Goal: Ask a question: Seek information or help from site administrators or community

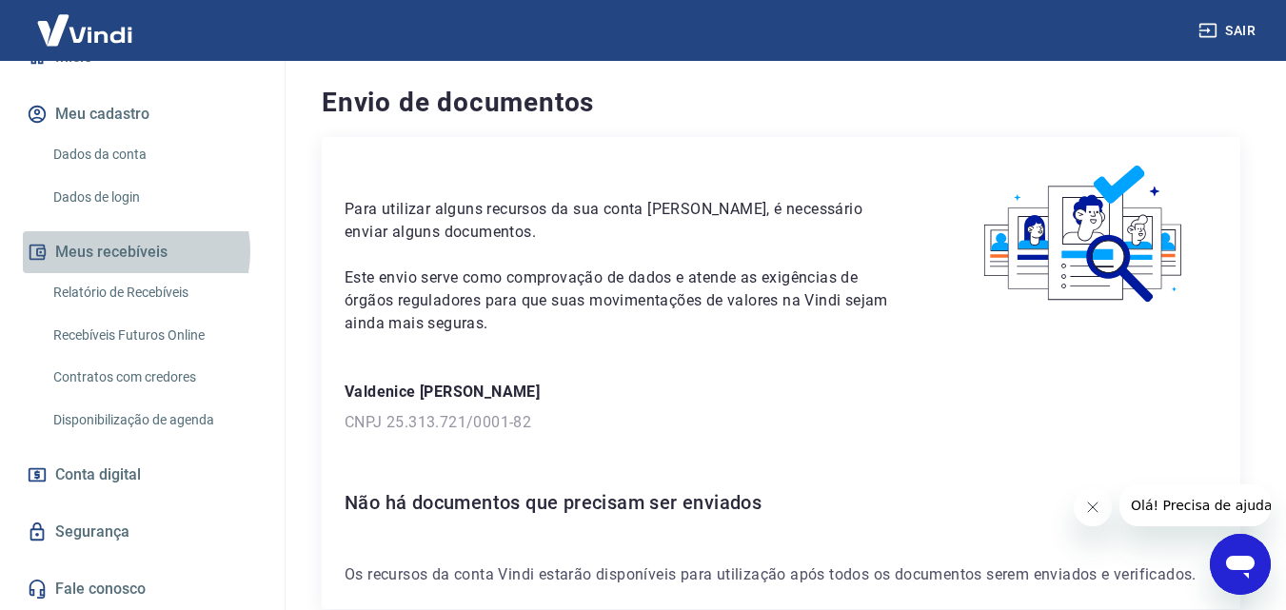
click at [130, 251] on button "Meus recebíveis" at bounding box center [142, 252] width 239 height 42
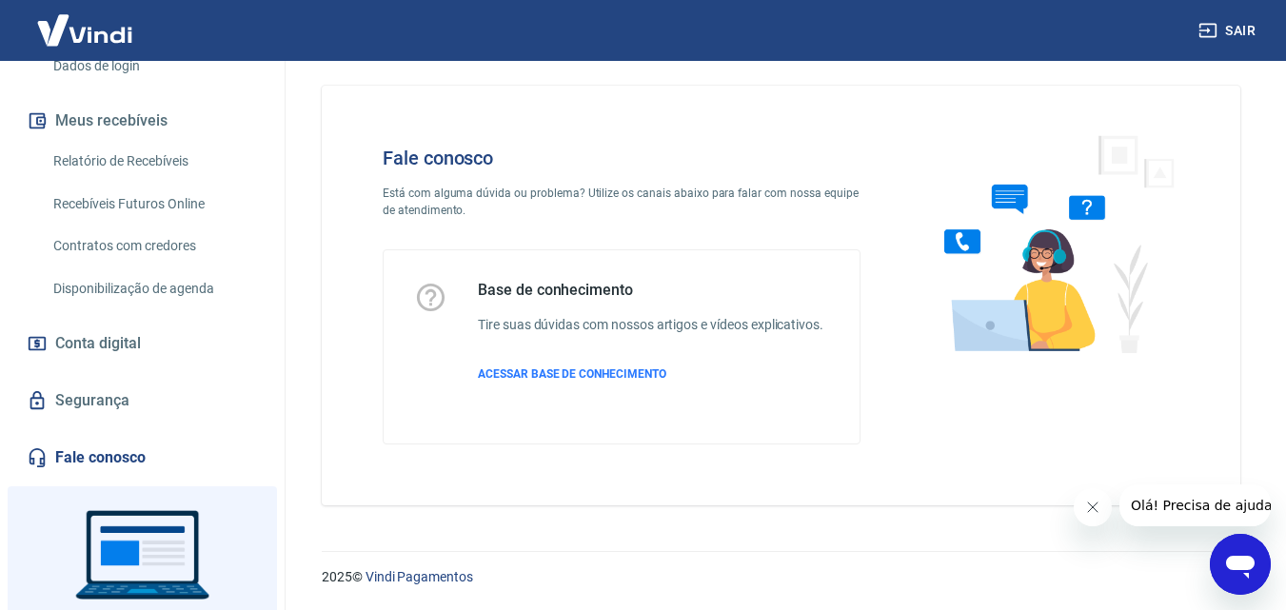
scroll to position [381, 0]
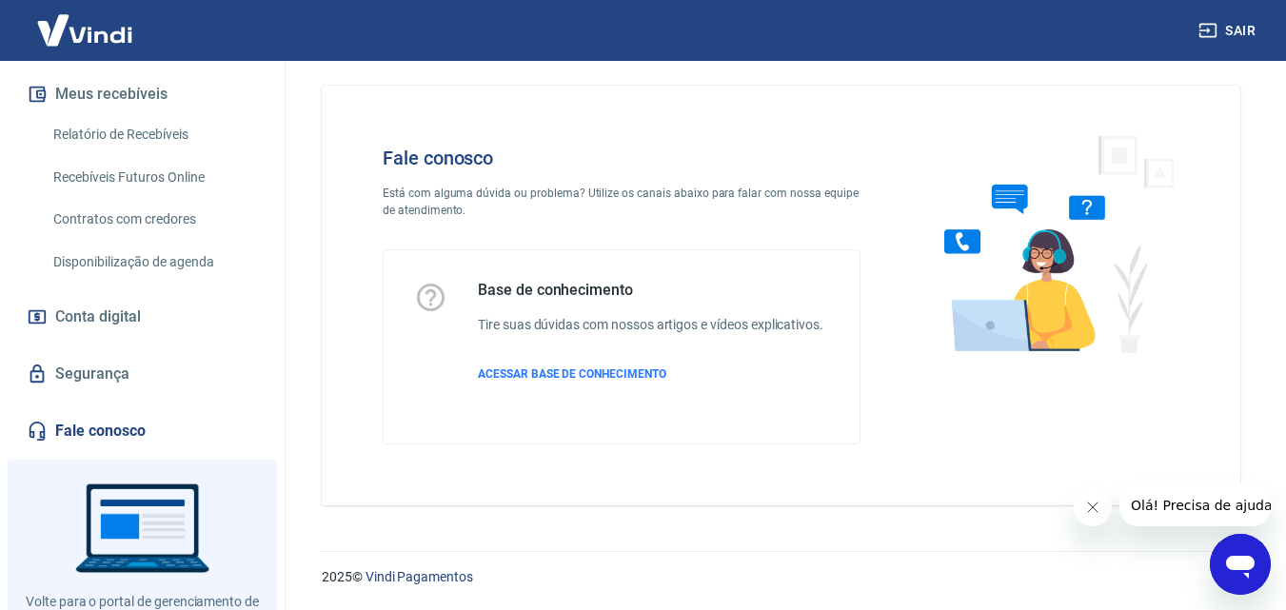
click at [76, 427] on link "Fale conosco" at bounding box center [142, 431] width 239 height 42
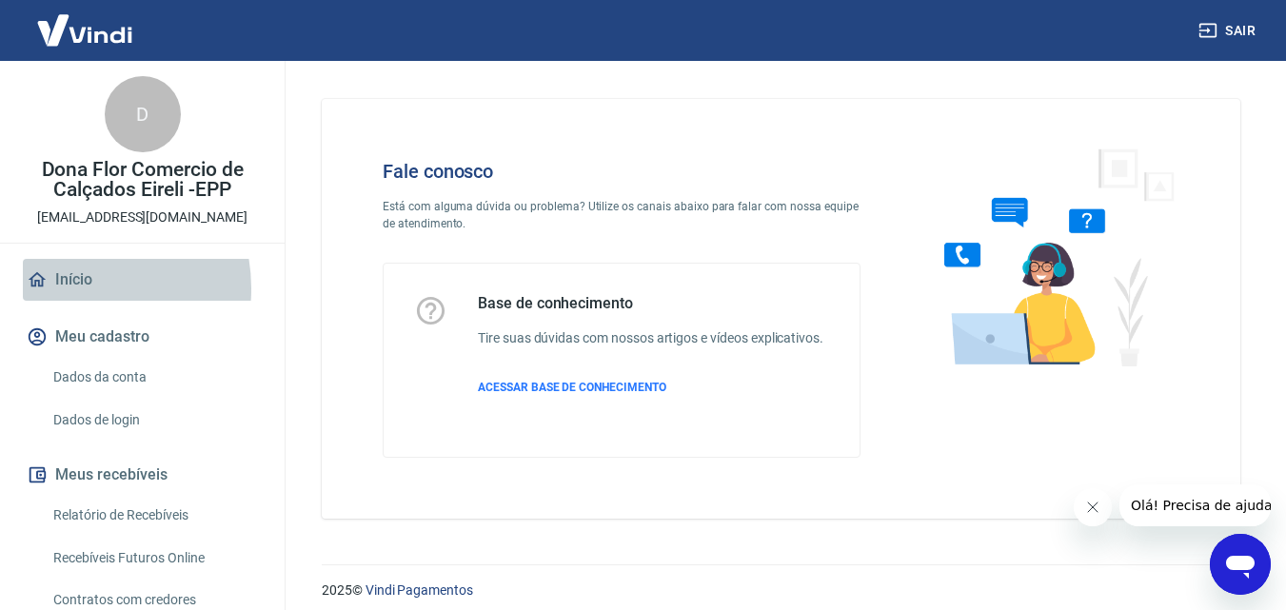
click at [77, 288] on link "Início" at bounding box center [142, 280] width 239 height 42
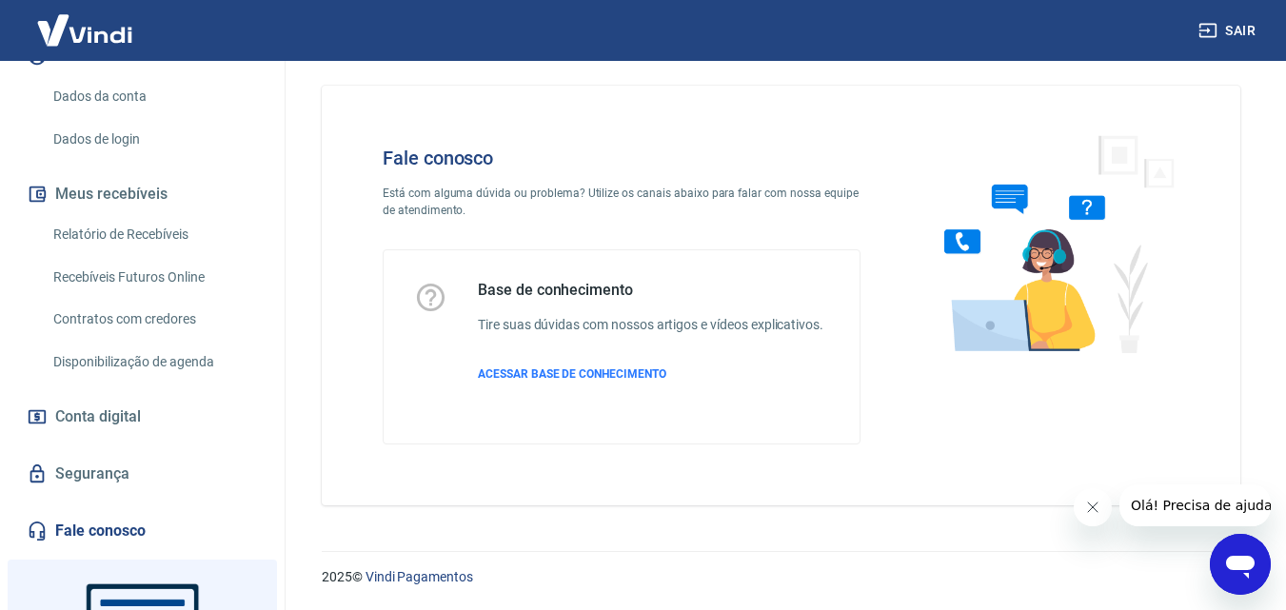
scroll to position [286, 0]
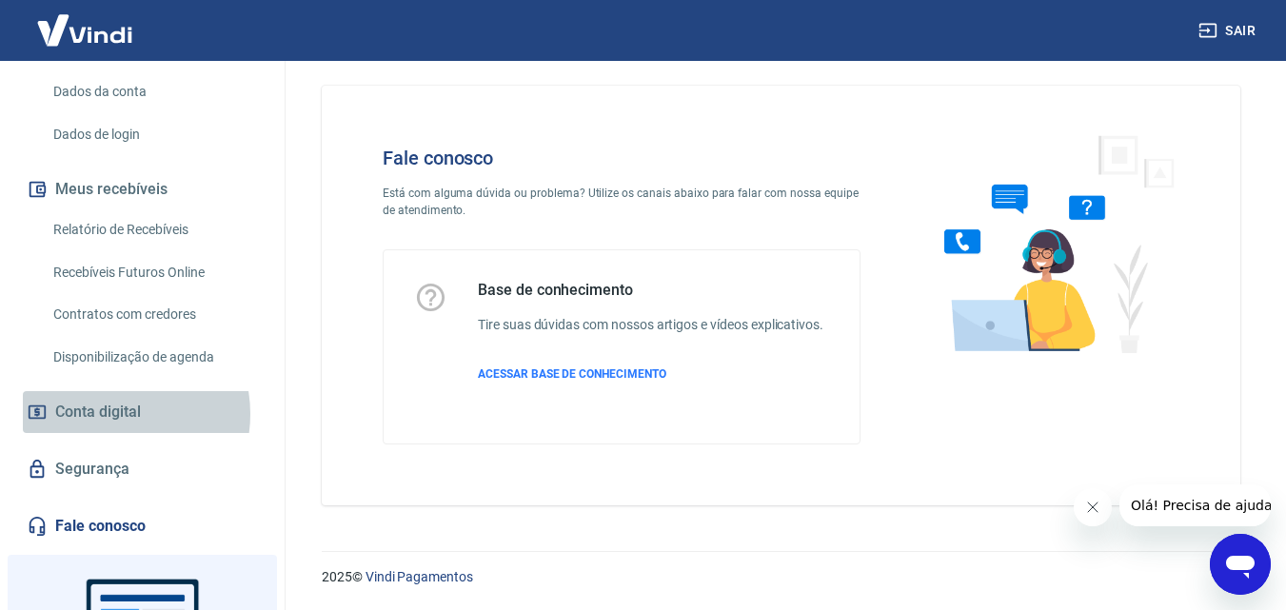
click at [108, 414] on span "Conta digital" at bounding box center [98, 412] width 86 height 27
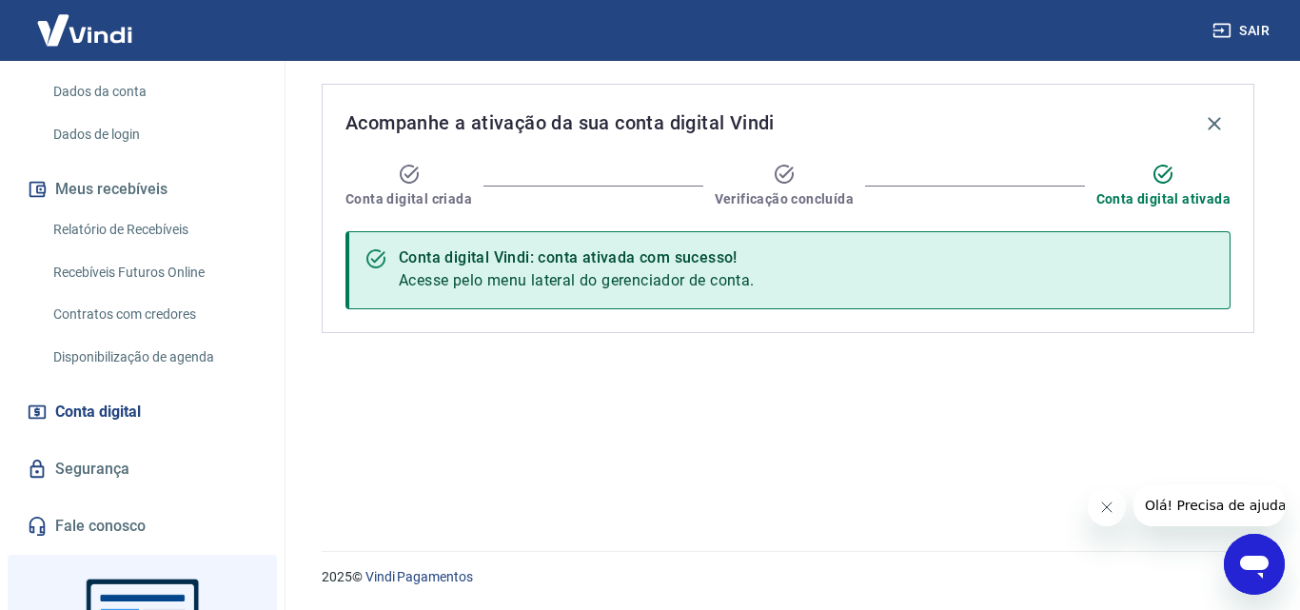
click at [483, 260] on div "Conta digital Vindi: conta ativada com sucesso!" at bounding box center [577, 258] width 356 height 23
click at [481, 270] on div "Conta digital Vindi: conta ativada com sucesso! Acesse pelo menu lateral do ger…" at bounding box center [577, 270] width 356 height 59
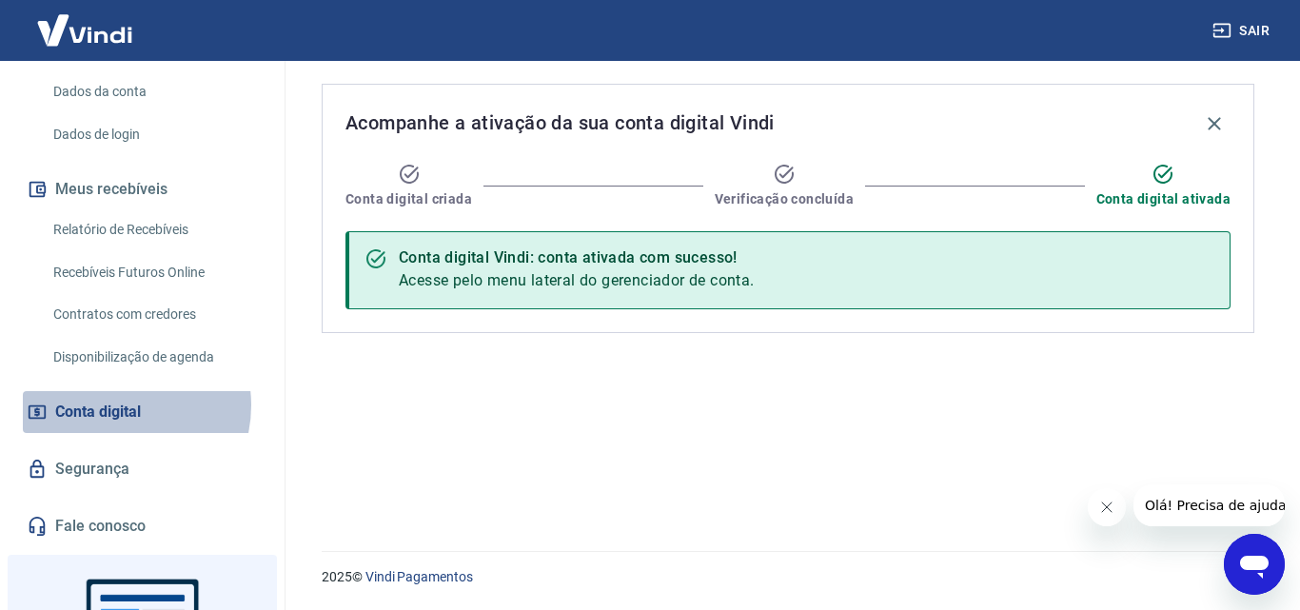
click at [114, 406] on span "Conta digital" at bounding box center [98, 412] width 86 height 27
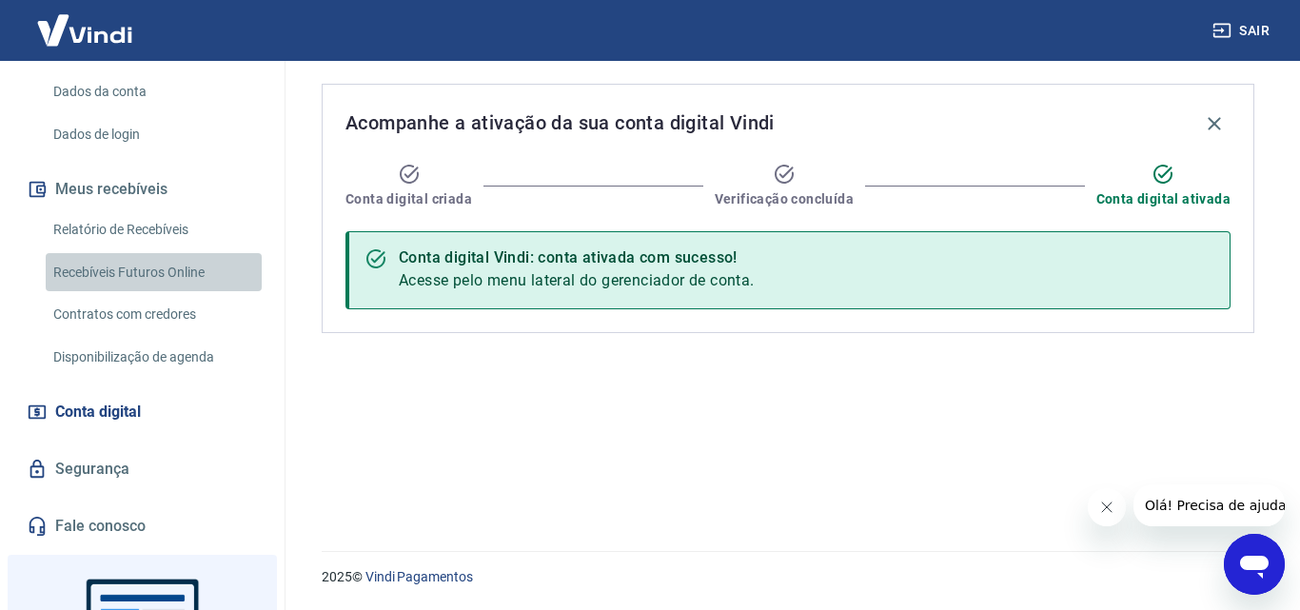
click at [163, 273] on link "Recebíveis Futuros Online" at bounding box center [154, 272] width 216 height 39
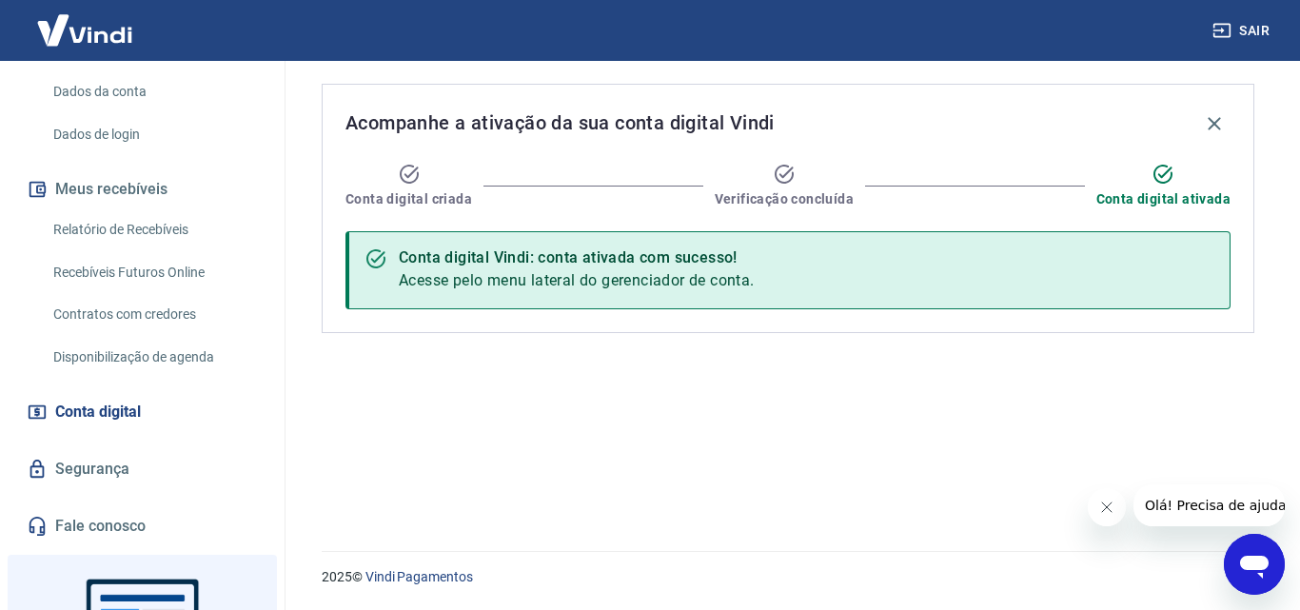
click at [689, 267] on div "Conta digital Vindi: conta ativada com sucesso!" at bounding box center [577, 258] width 356 height 23
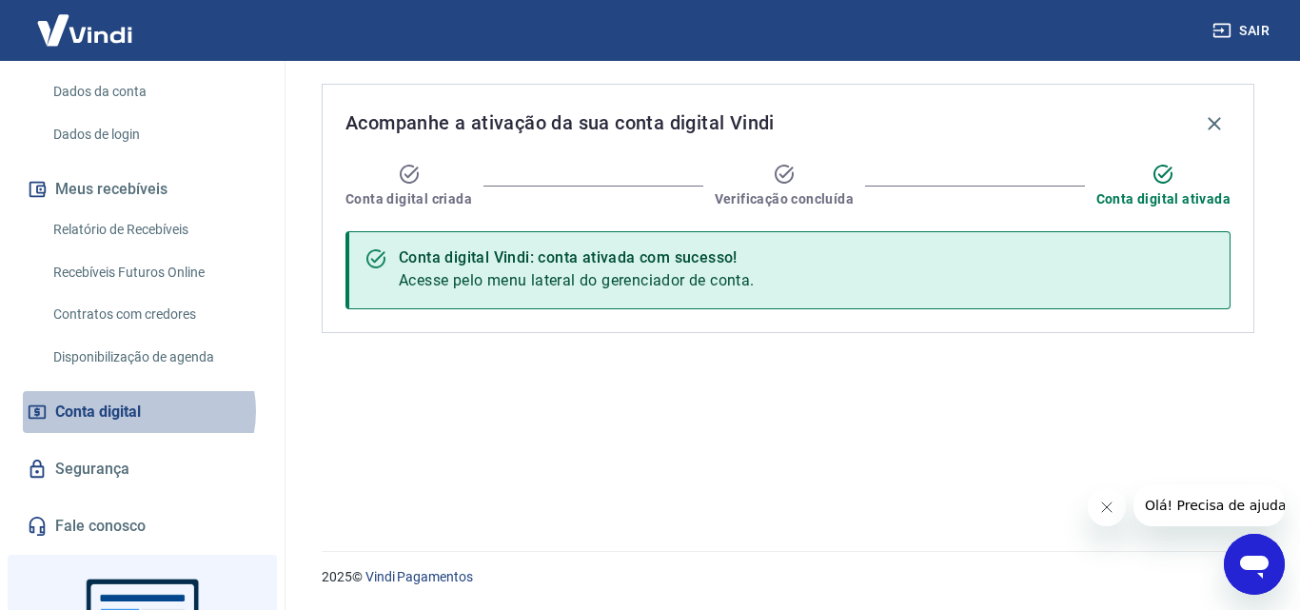
click at [138, 411] on span "Conta digital" at bounding box center [98, 412] width 86 height 27
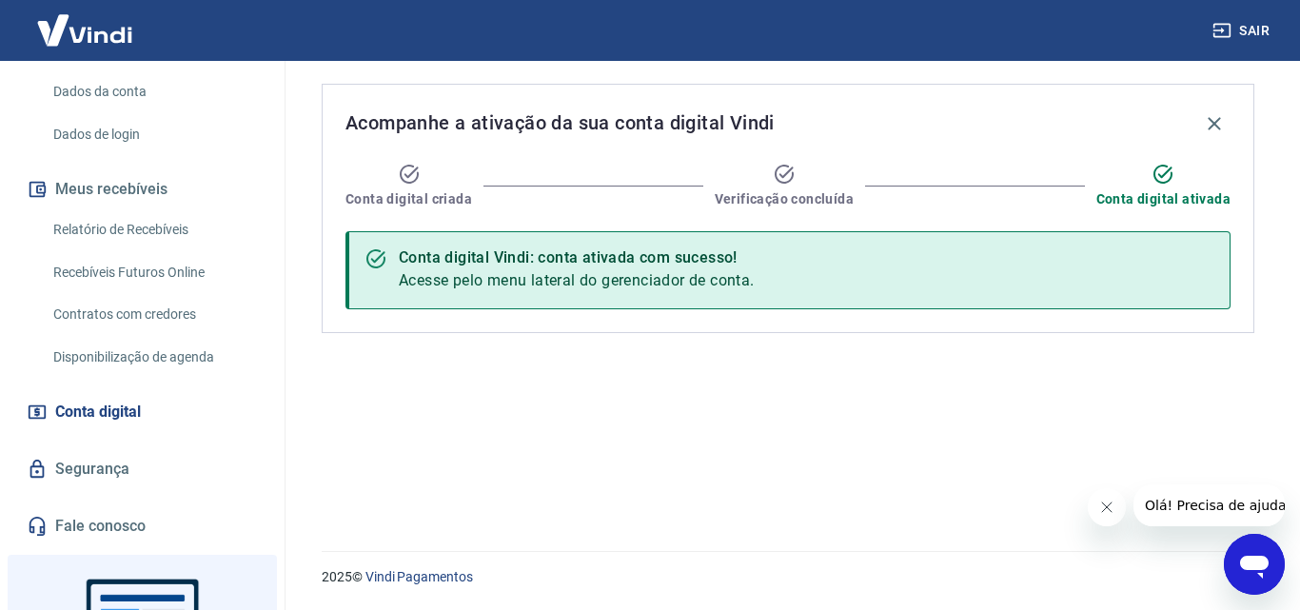
click at [149, 89] on link "Dados da conta" at bounding box center [154, 91] width 216 height 39
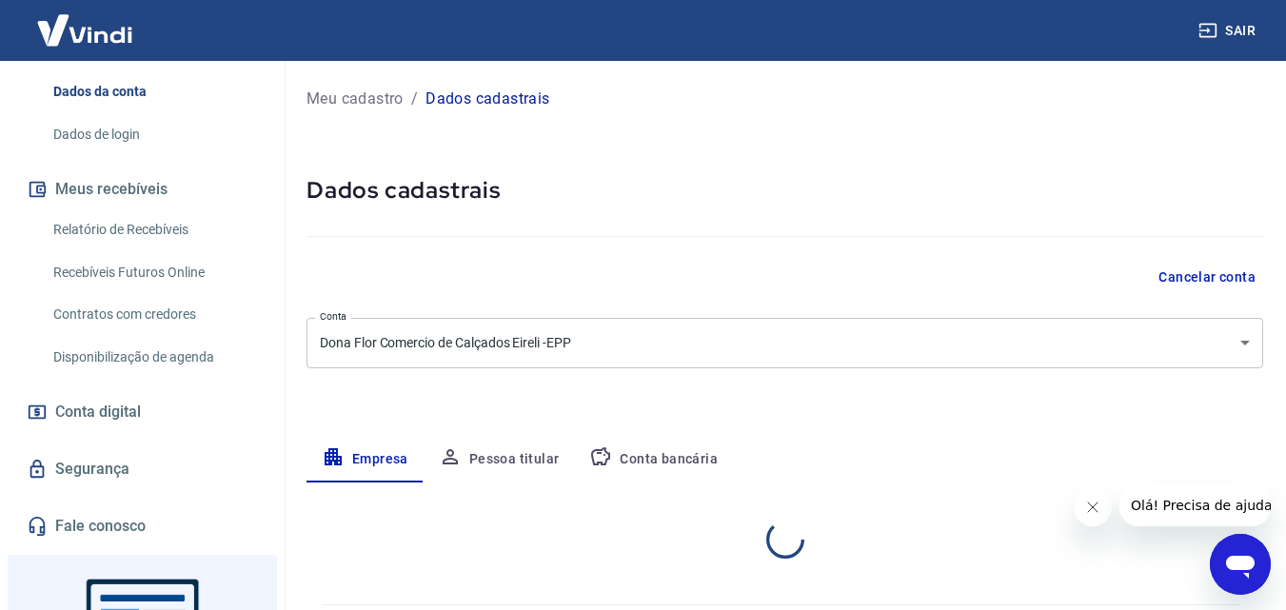
select select "SP"
click at [109, 137] on link "Dados de login" at bounding box center [154, 134] width 216 height 39
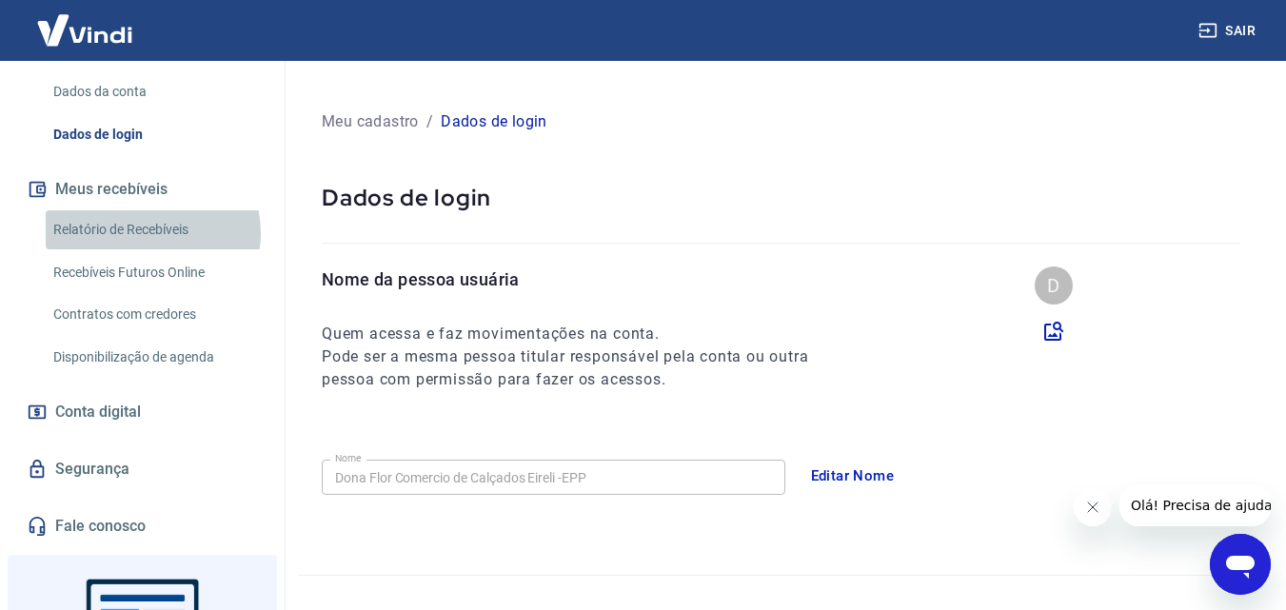
click at [151, 233] on link "Relatório de Recebíveis" at bounding box center [154, 229] width 216 height 39
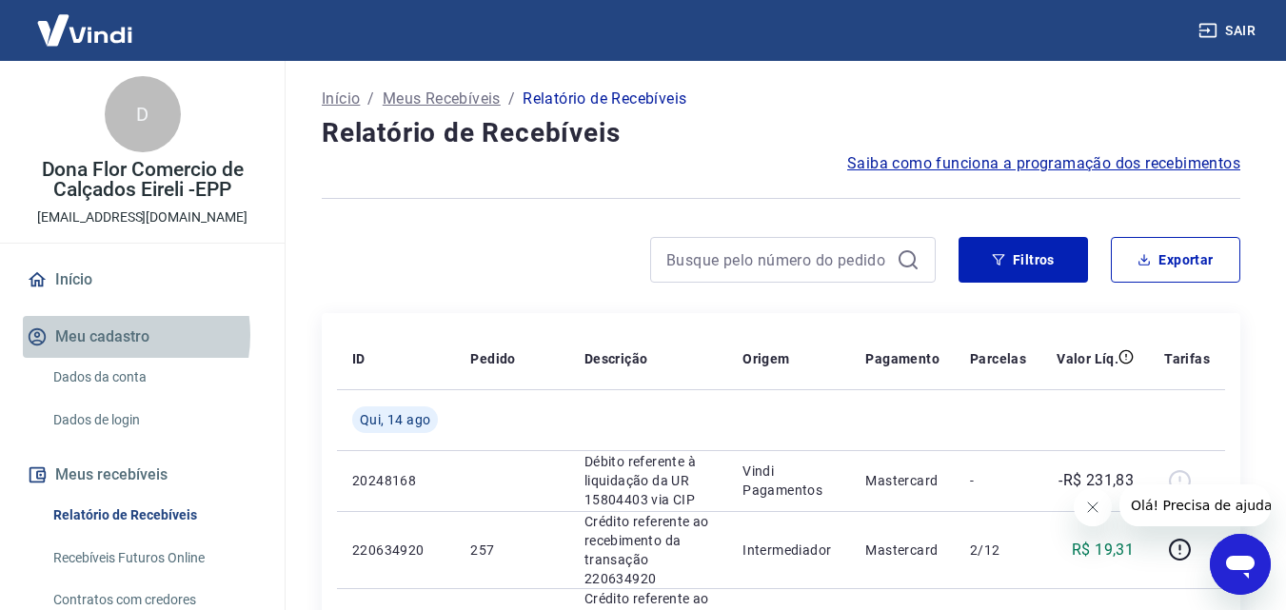
click at [103, 335] on button "Meu cadastro" at bounding box center [142, 337] width 239 height 42
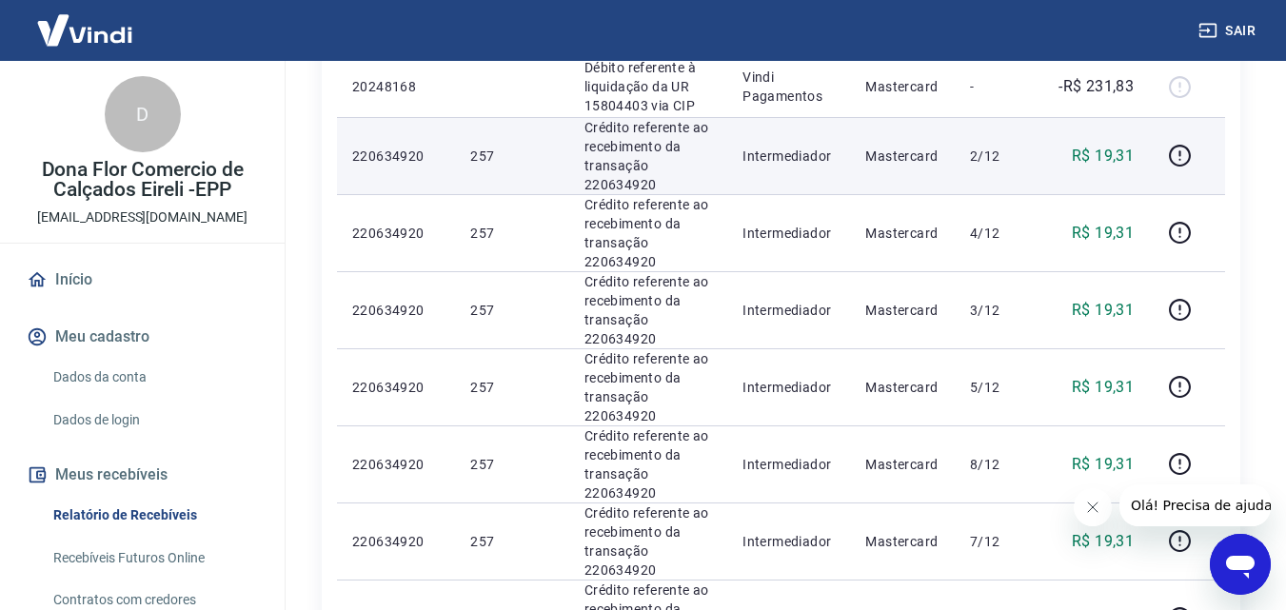
scroll to position [476, 0]
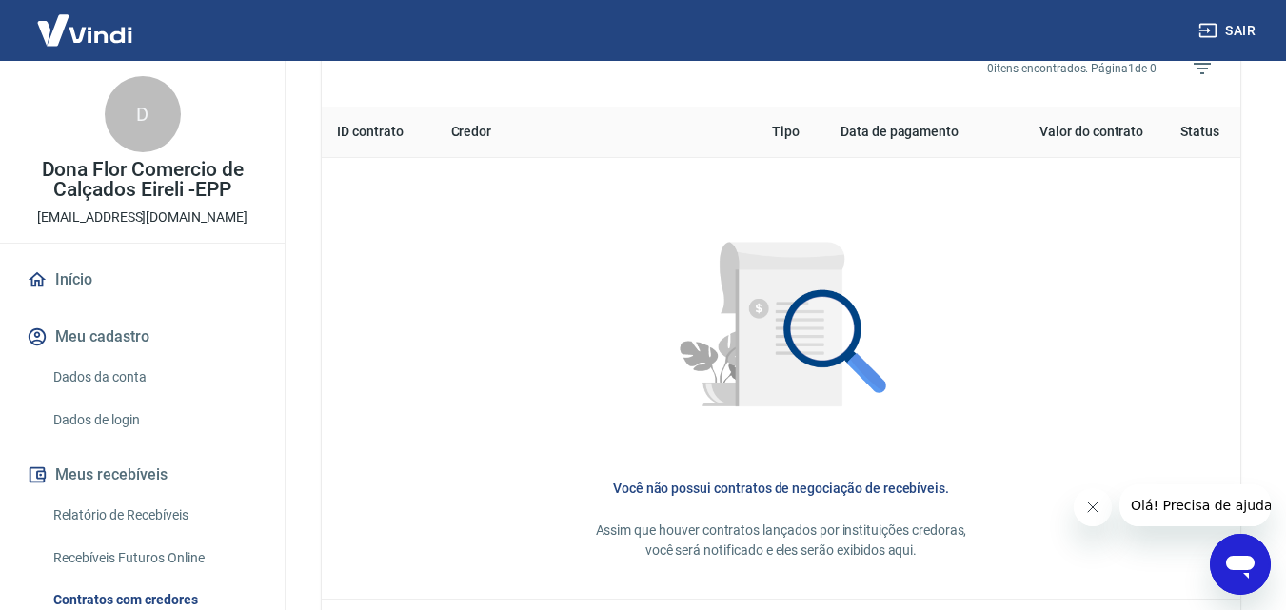
scroll to position [571, 0]
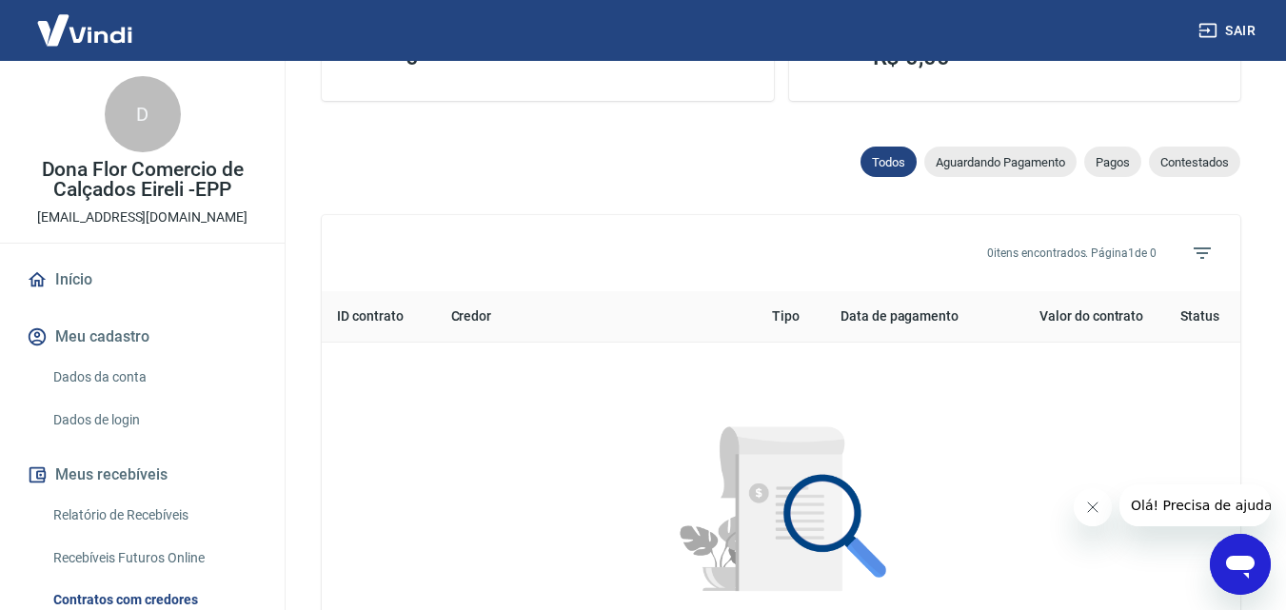
click at [1110, 318] on th "Valor do contrato" at bounding box center [1080, 316] width 158 height 51
click at [1204, 318] on th "Status" at bounding box center [1200, 316] width 82 height 51
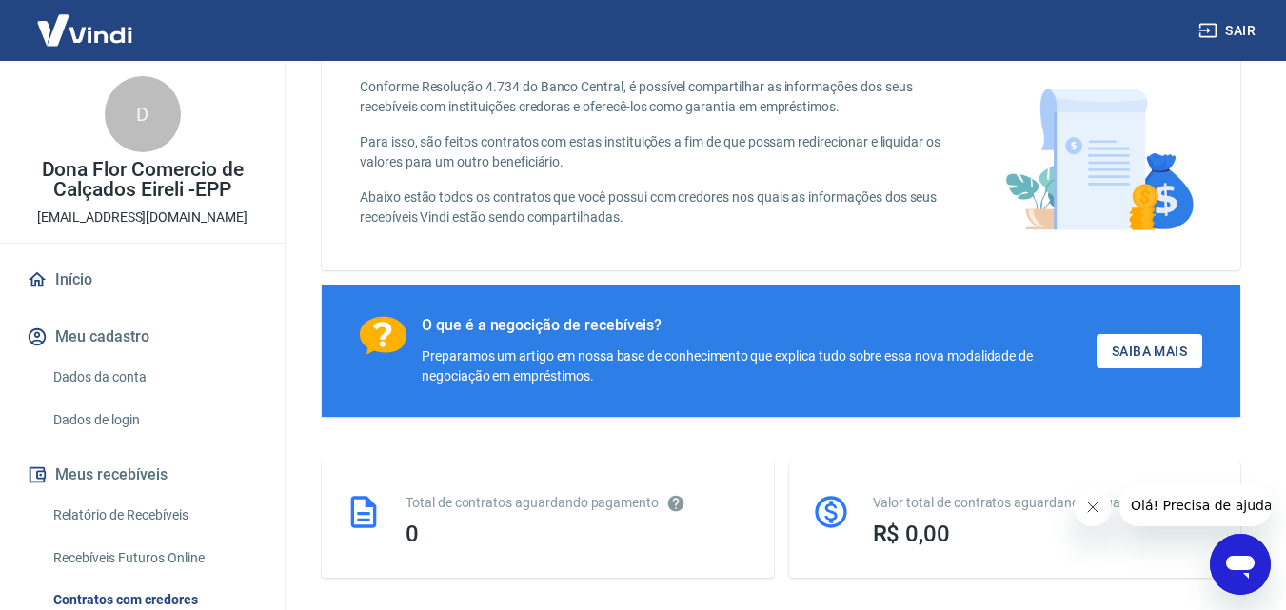
scroll to position [0, 0]
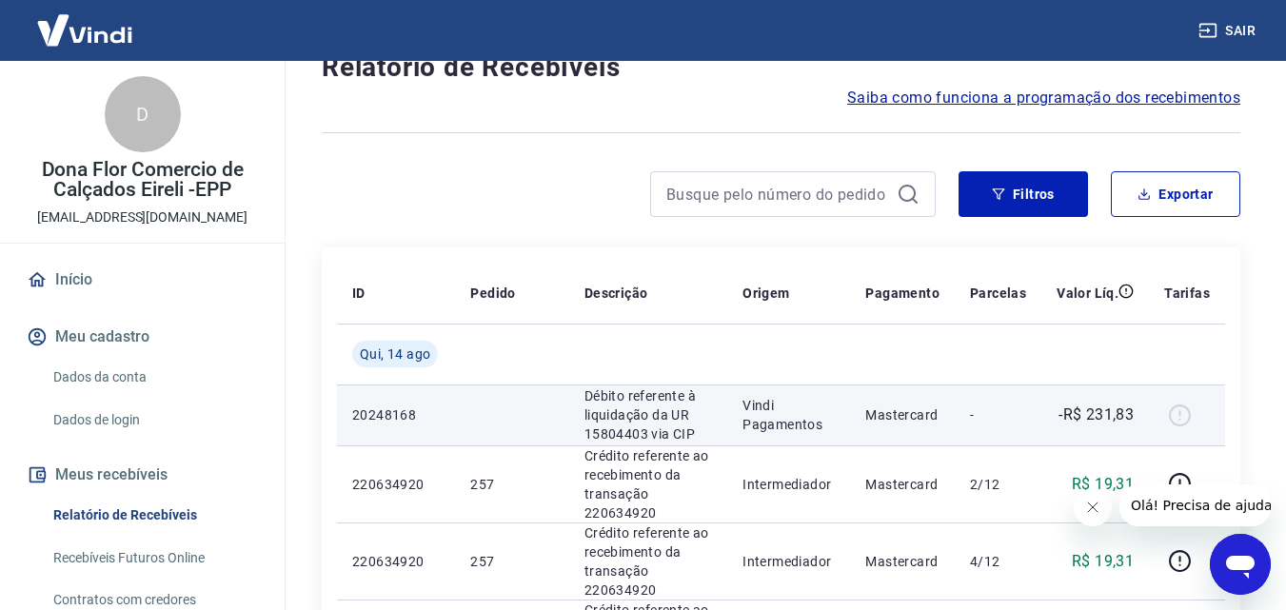
scroll to position [95, 0]
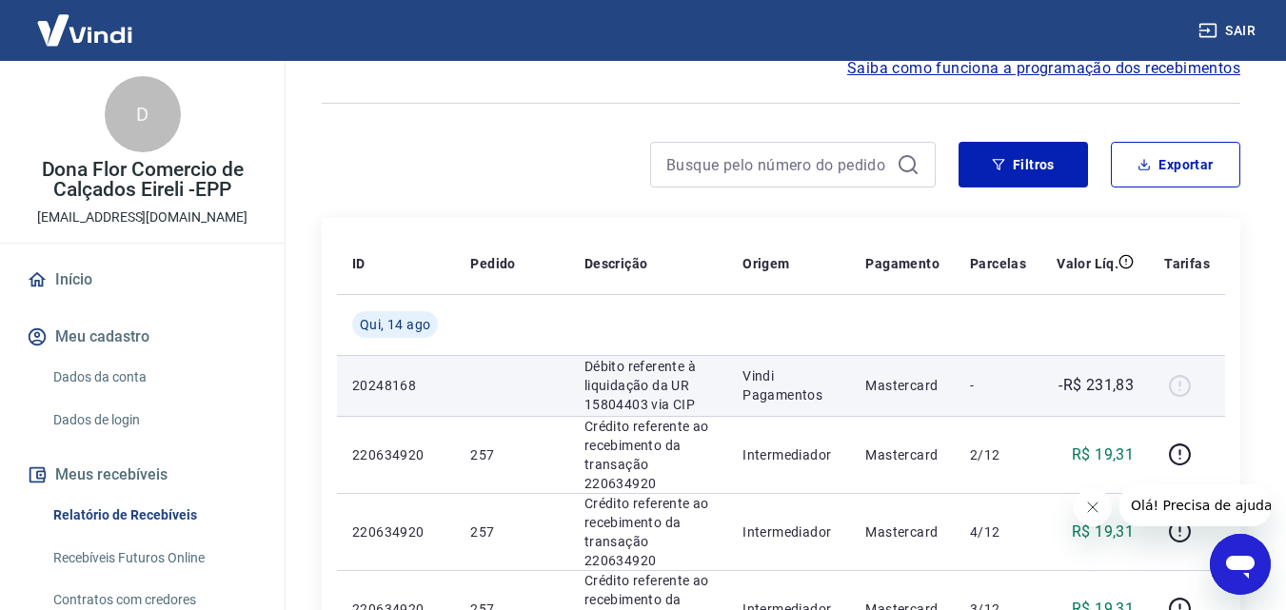
click at [1185, 389] on div at bounding box center [1187, 385] width 46 height 30
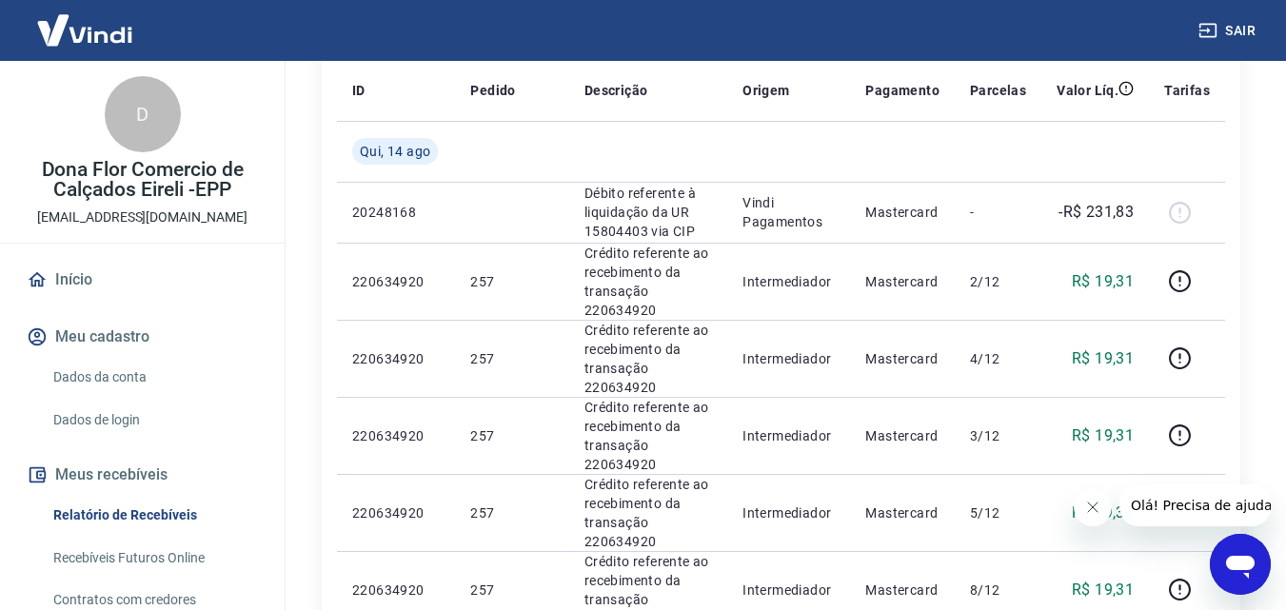
scroll to position [0, 0]
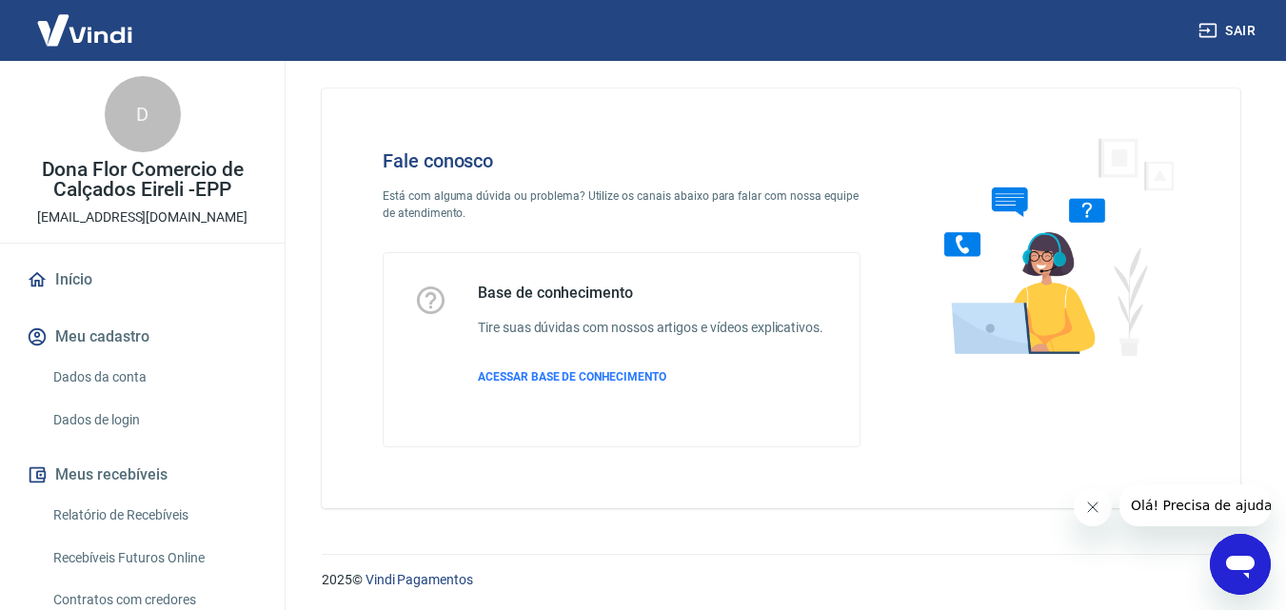
scroll to position [13, 0]
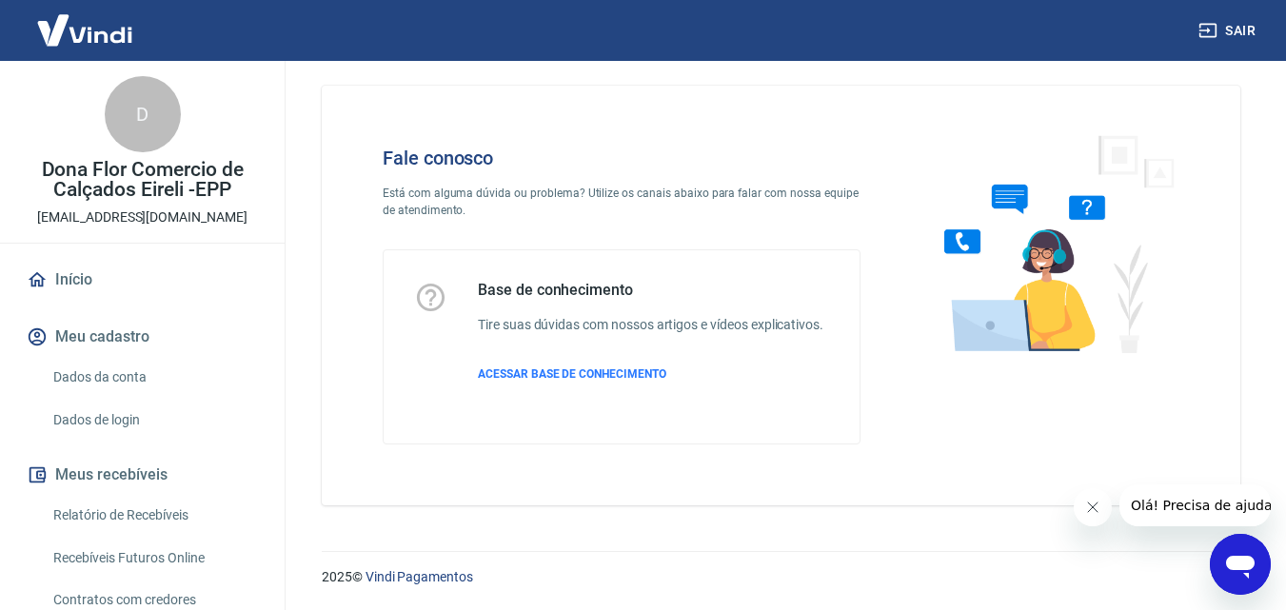
click at [1254, 562] on icon "Abrir janela de mensagens" at bounding box center [1240, 567] width 29 height 23
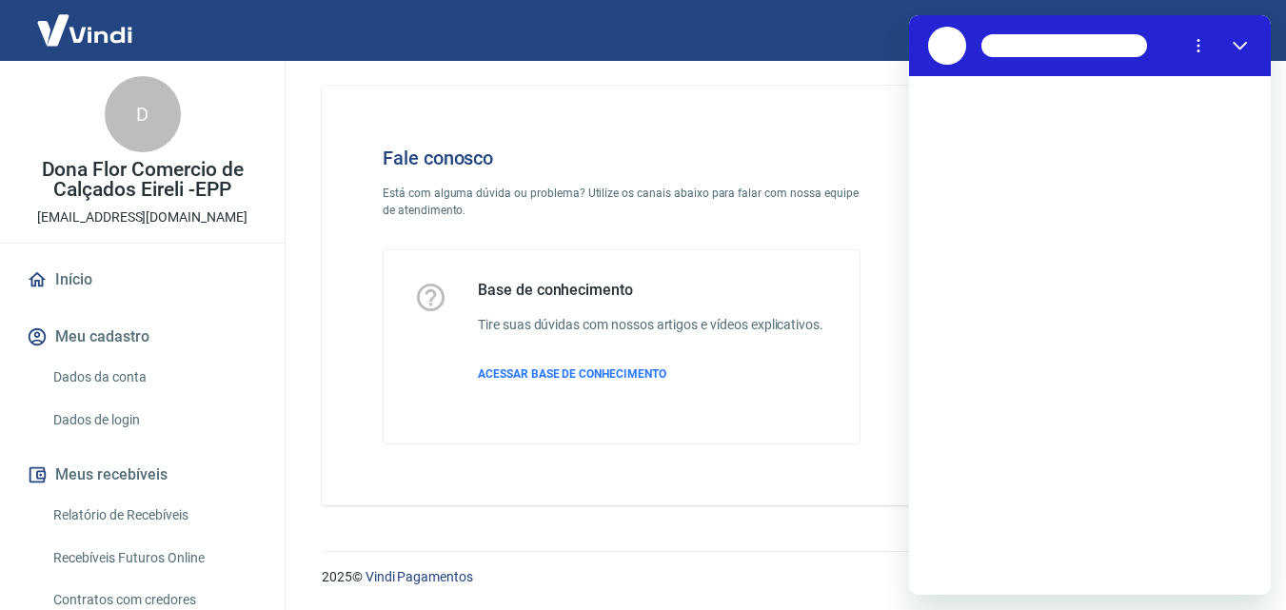
scroll to position [0, 0]
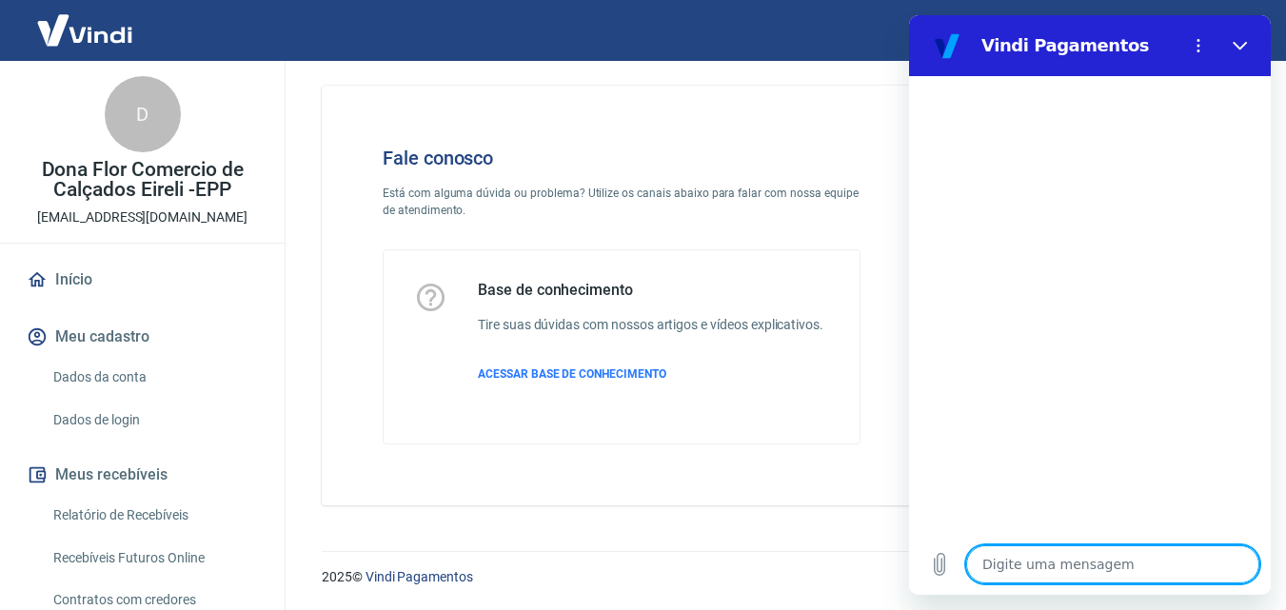
type textarea "o"
type textarea "x"
type textarea "oi"
type textarea "x"
type textarea "oii"
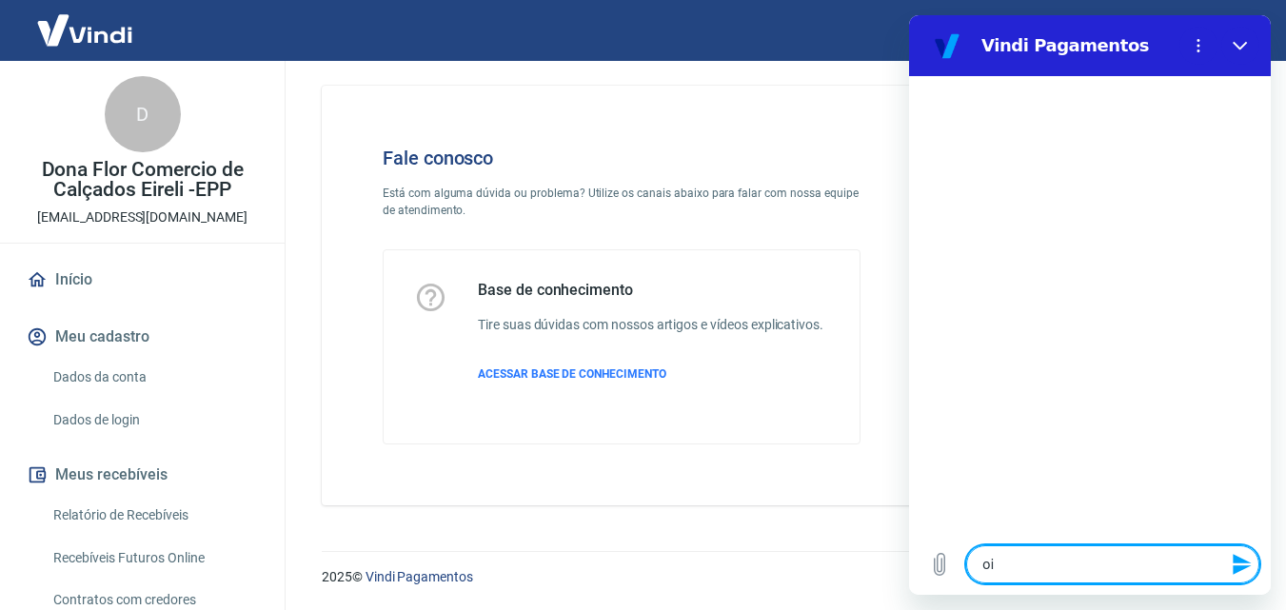
type textarea "x"
type textarea "oii"
type textarea "x"
type textarea "oii g"
type textarea "x"
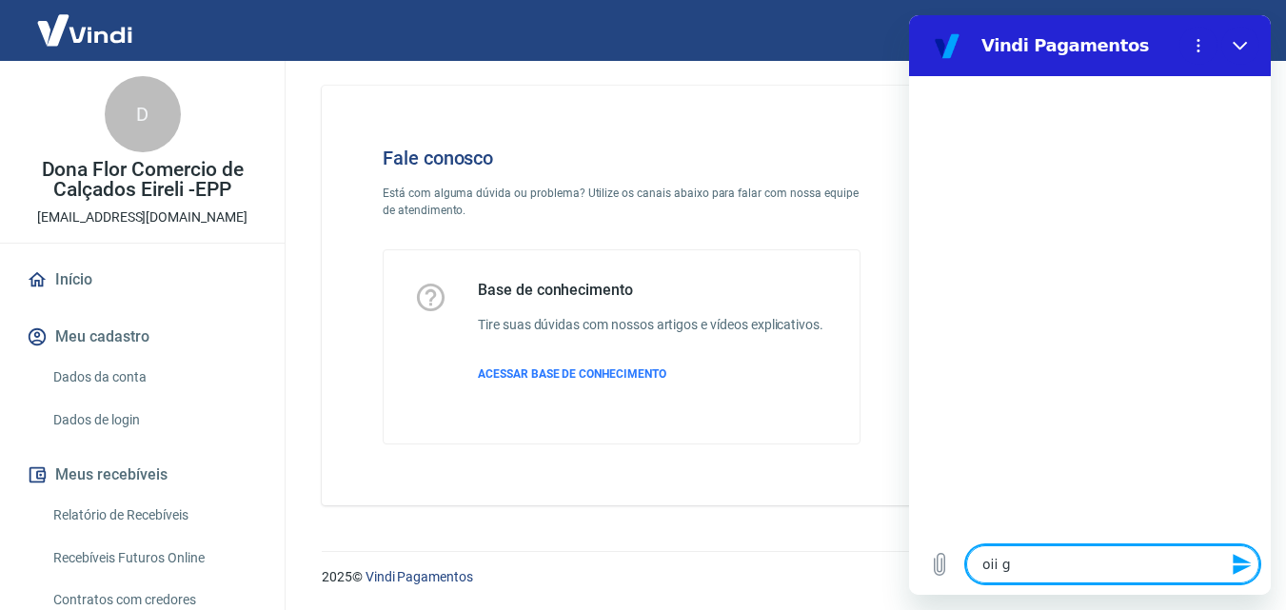
type textarea "oii go"
type textarea "x"
type textarea "oii gos"
type textarea "x"
type textarea "oii gost"
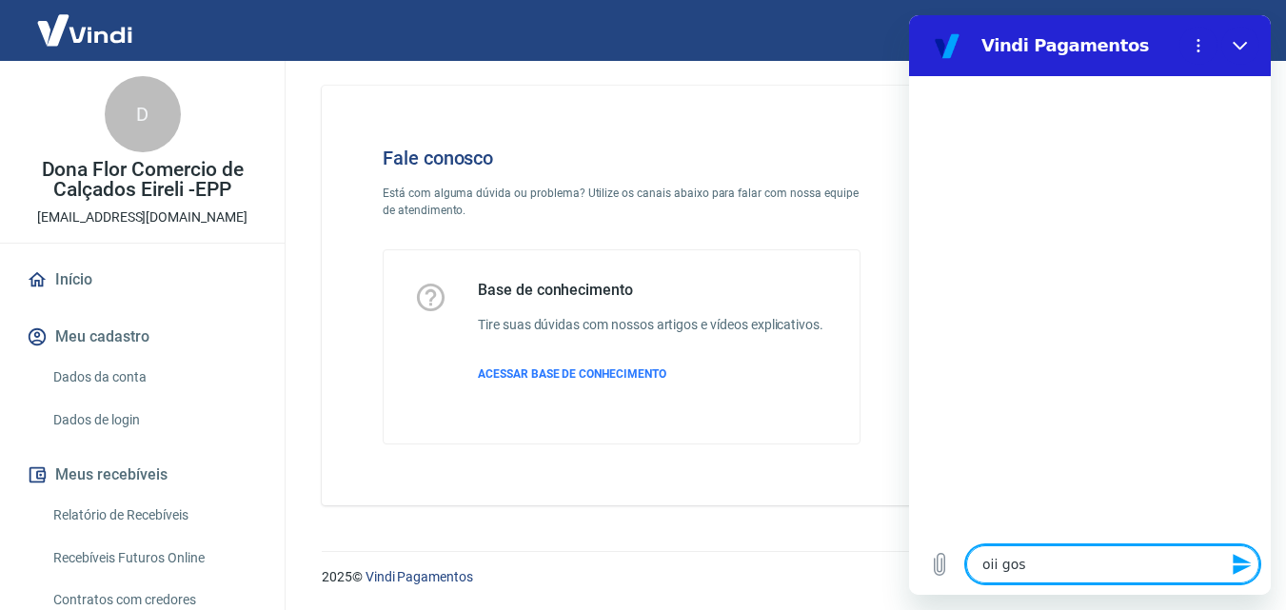
type textarea "x"
type textarea "oii gosta"
type textarea "x"
type textarea "oii gostar"
type textarea "x"
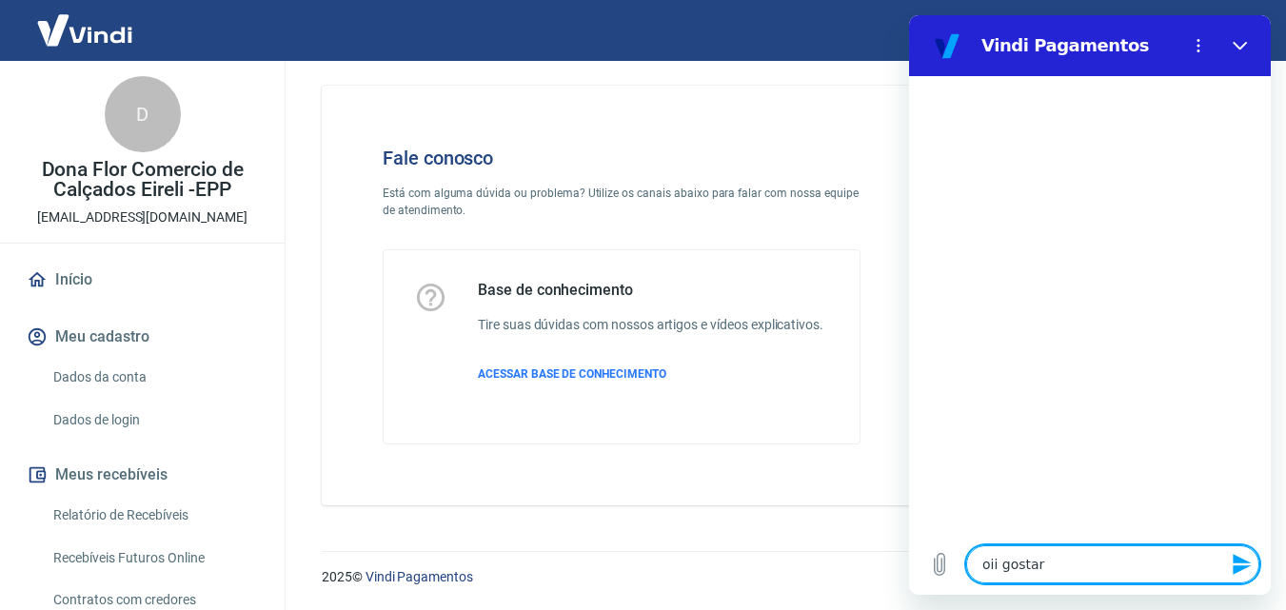
type textarea "oii gostari"
type textarea "x"
type textarea "oii gostaria"
type textarea "x"
type textarea "oii gostaria"
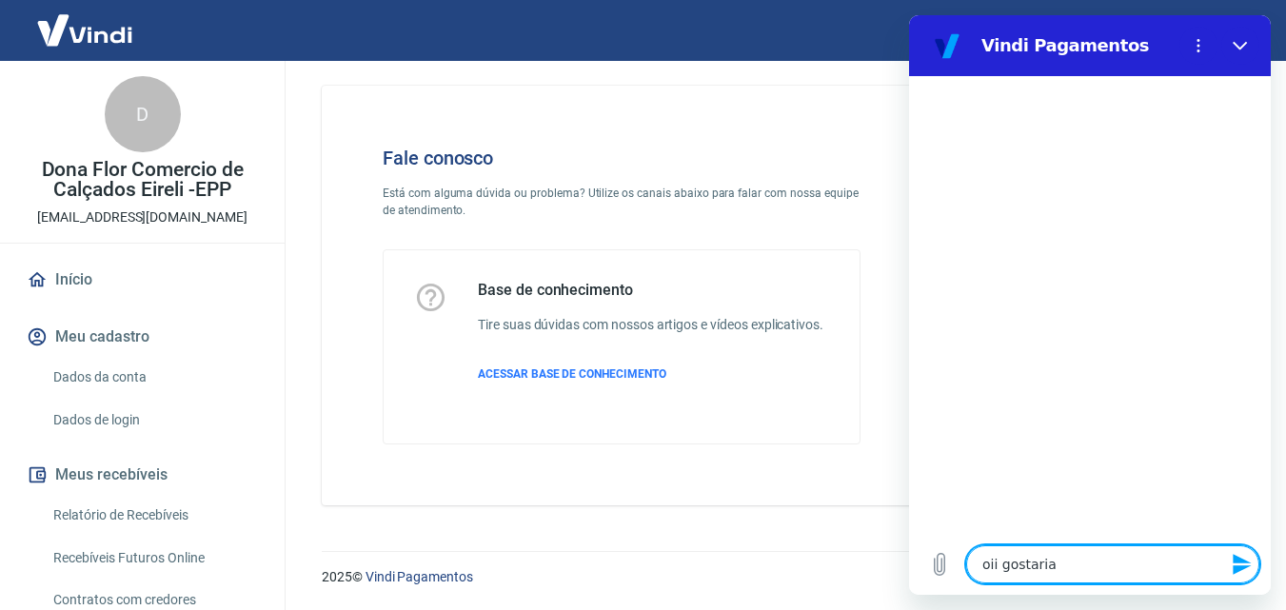
type textarea "x"
type textarea "oii gostaria d"
type textarea "x"
type textarea "oii gostaria de"
type textarea "x"
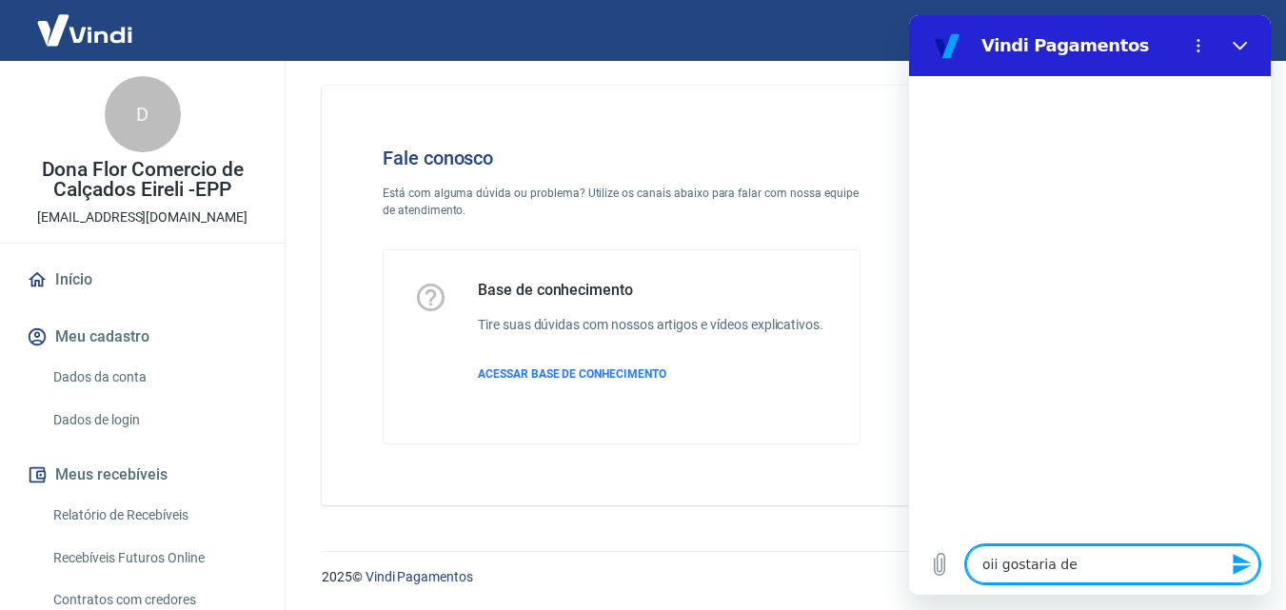
type textarea "oii gostaria de"
type textarea "x"
type textarea "oii gostaria de s"
type textarea "x"
type textarea "oii gostaria de sa"
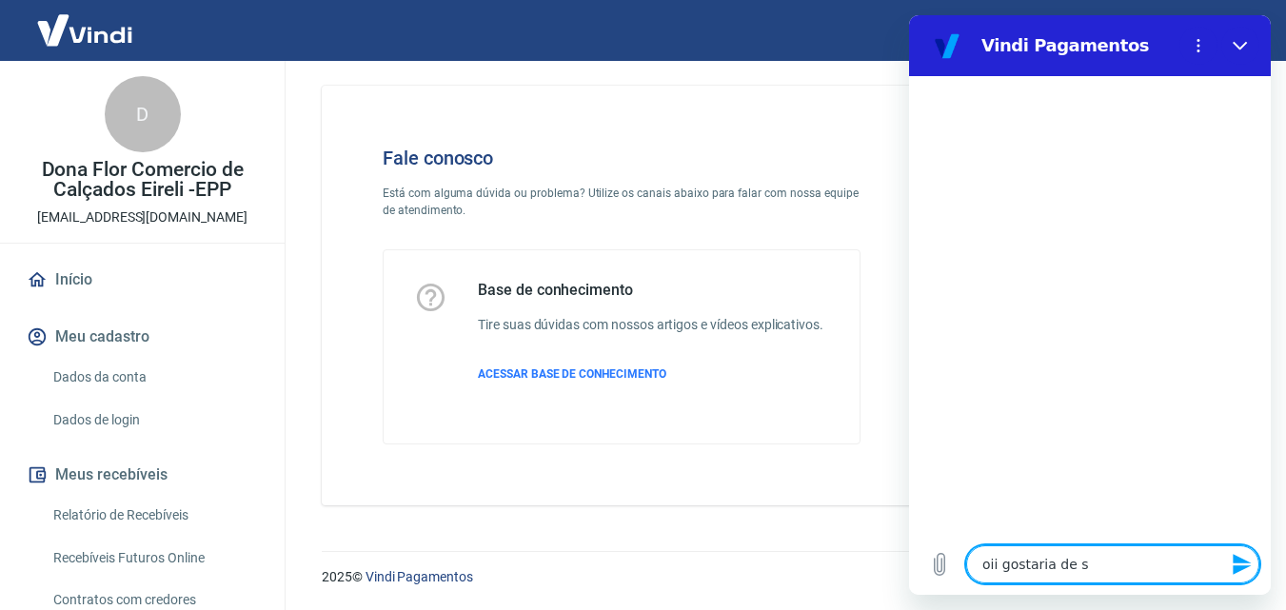
type textarea "x"
type textarea "oii gostaria de sab"
type textarea "x"
type textarea "oii gostaria de sabe"
type textarea "x"
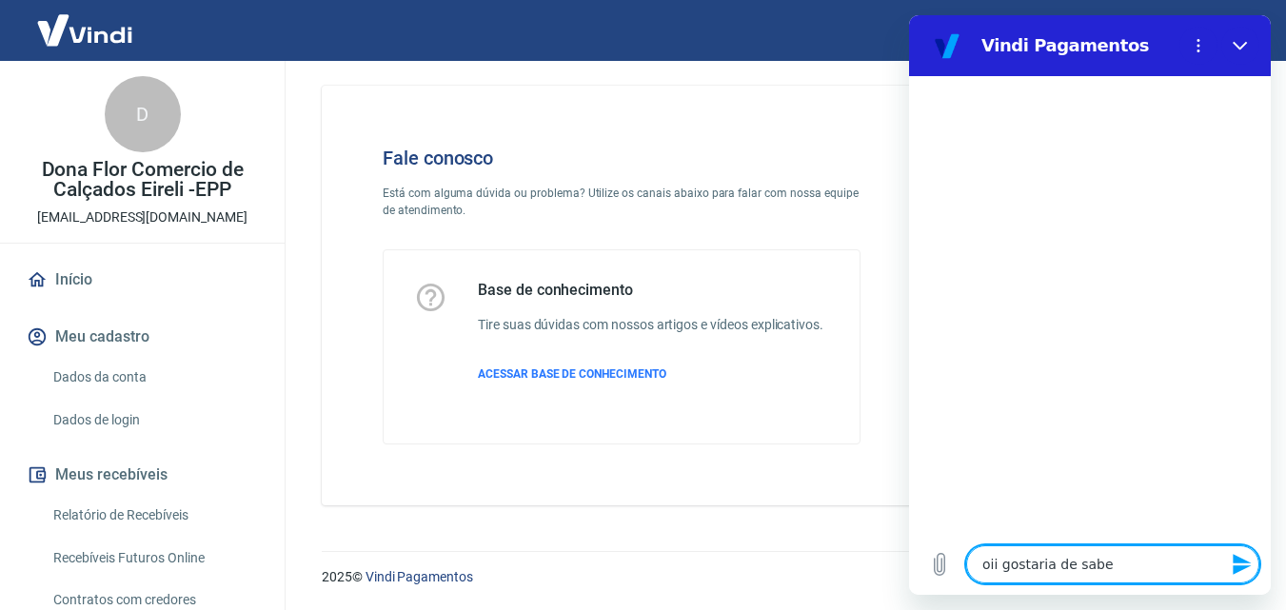
type textarea "oii gostaria de saber"
type textarea "x"
type textarea "oii gostaria de saber"
type textarea "x"
type textarea "oii gostaria de saber c"
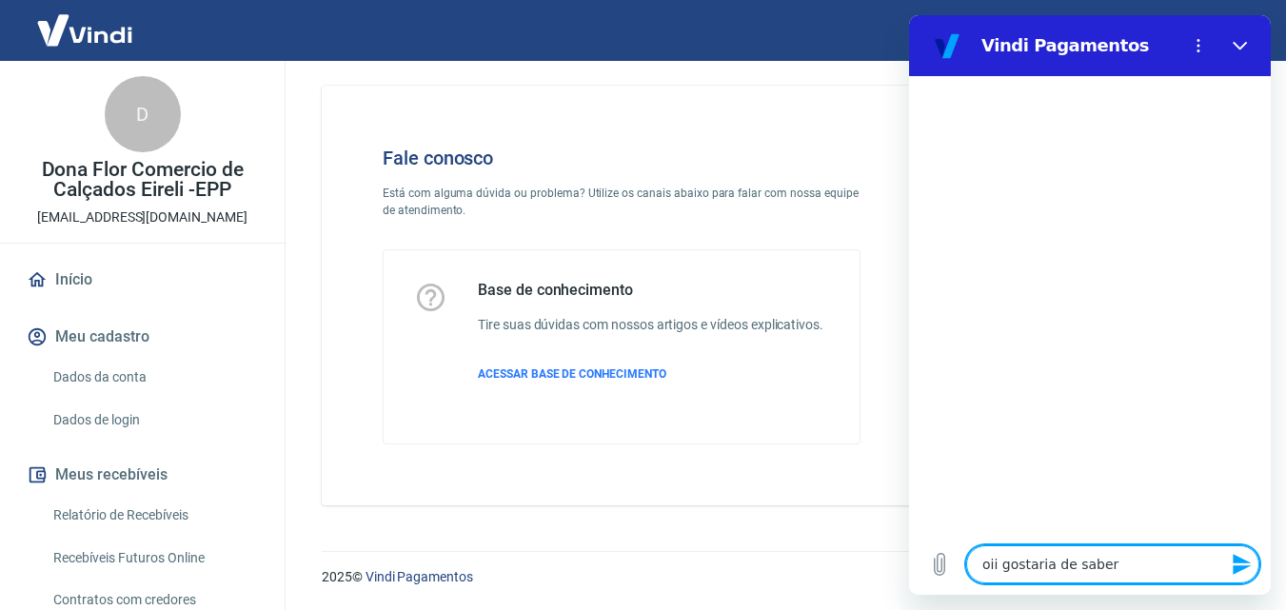
type textarea "x"
type textarea "oii gostaria de saber co"
type textarea "x"
type textarea "oii gostaria de saber com"
type textarea "x"
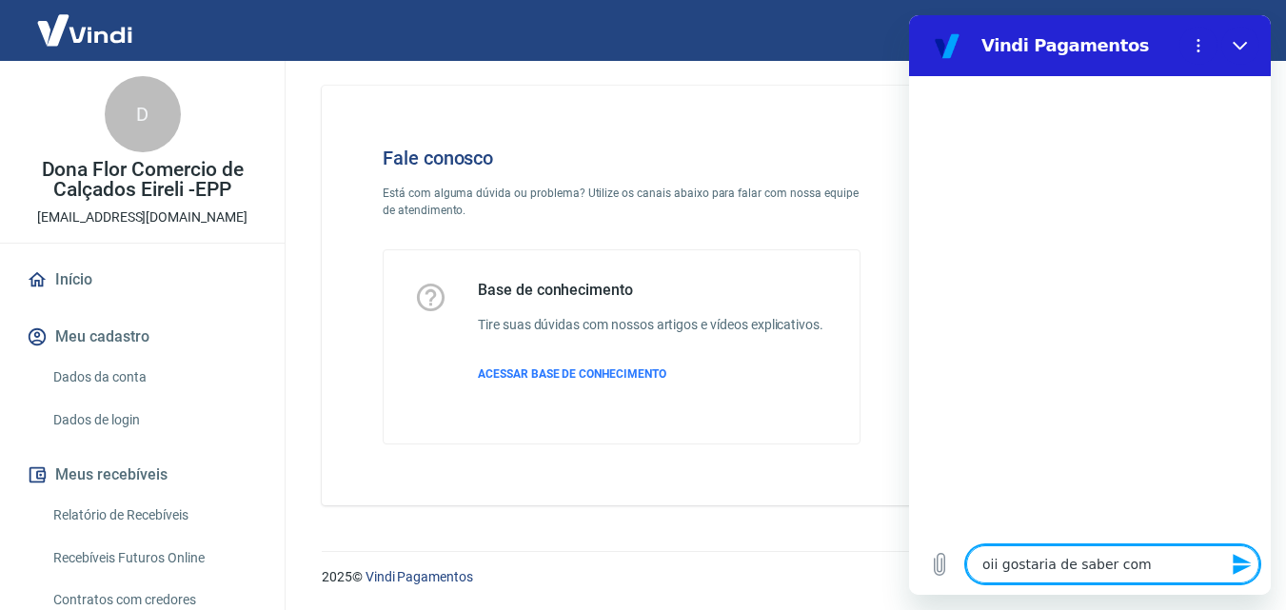
type textarea "oii gostaria de saber como"
type textarea "x"
type textarea "oii gostaria de saber como"
type textarea "x"
type textarea "oii gostaria de saber como f"
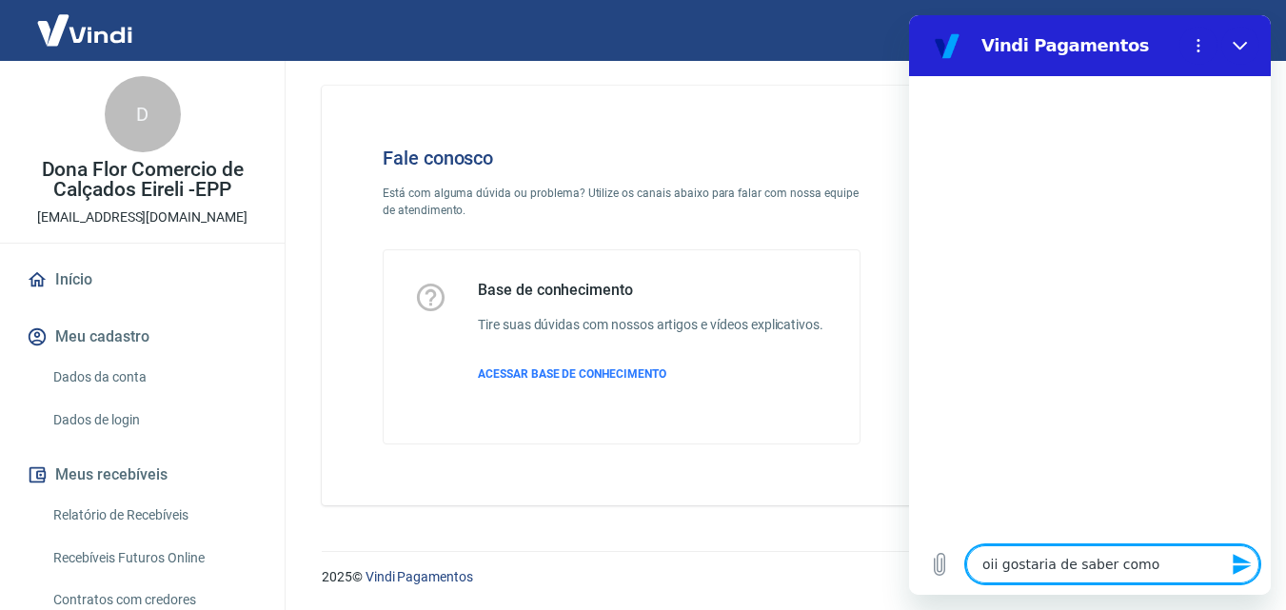
type textarea "x"
type textarea "oii gostaria de saber como fa"
type textarea "x"
type textarea "oii gostaria de saber como fac"
type textarea "x"
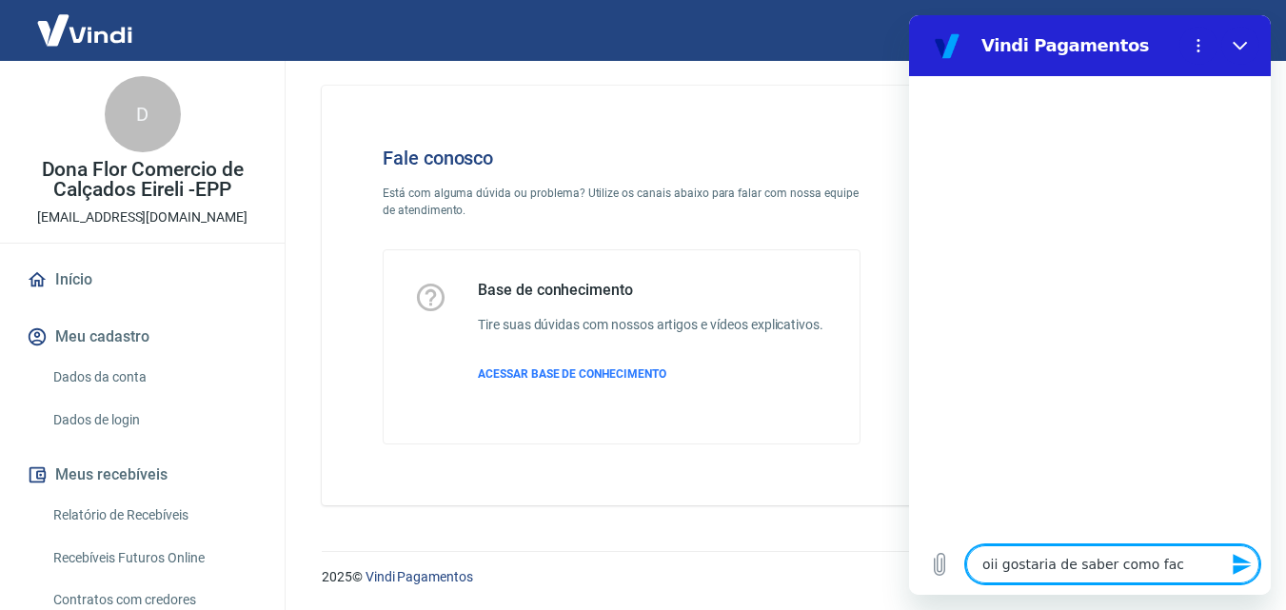
type textarea "oii gostaria de saber como fa"
type textarea "x"
type textarea "oii gostaria de saber como faç"
type textarea "x"
type textarea "oii gostaria de saber como faço"
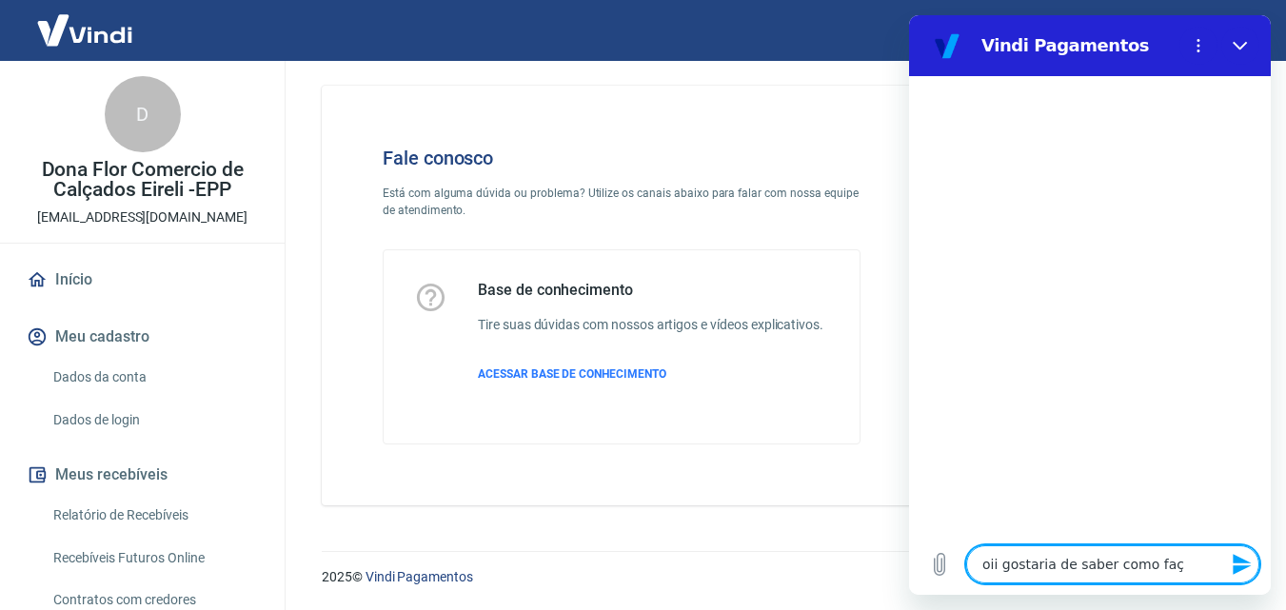
type textarea "x"
type textarea "oii gostaria de saber como faço"
type textarea "x"
type textarea "oii gostaria de saber como faço p"
type textarea "x"
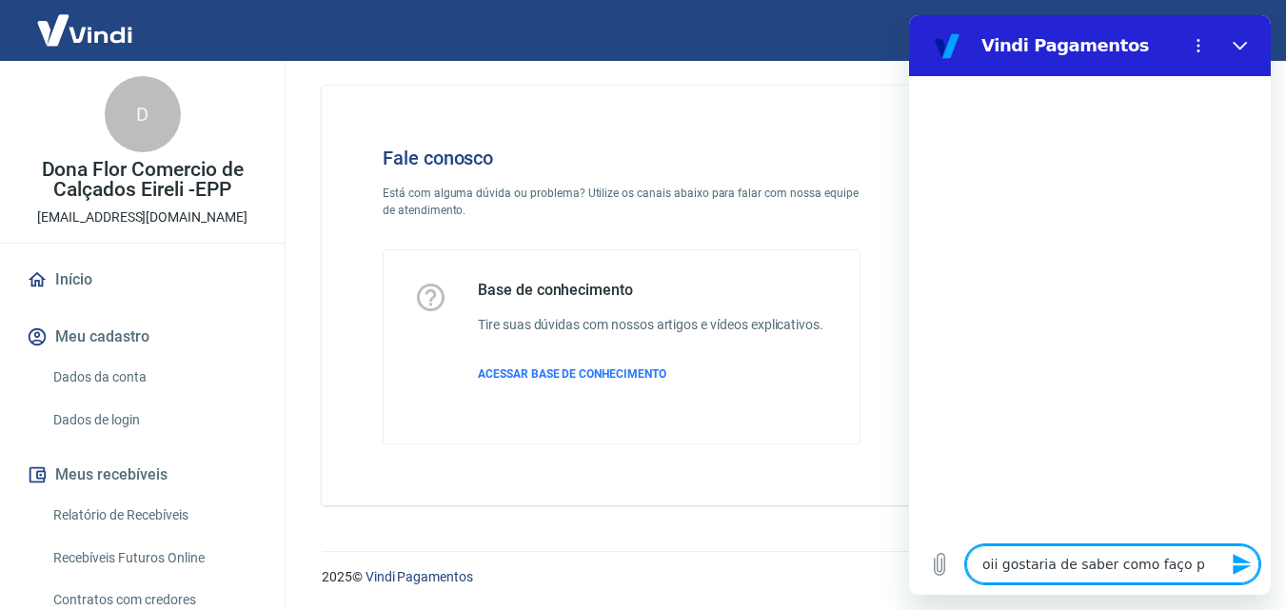
type textarea "oii gostaria de saber como faço pr"
type textarea "x"
type textarea "oii gostaria de saber como faço pra"
type textarea "x"
type textarea "oii gostaria de saber como faço pra"
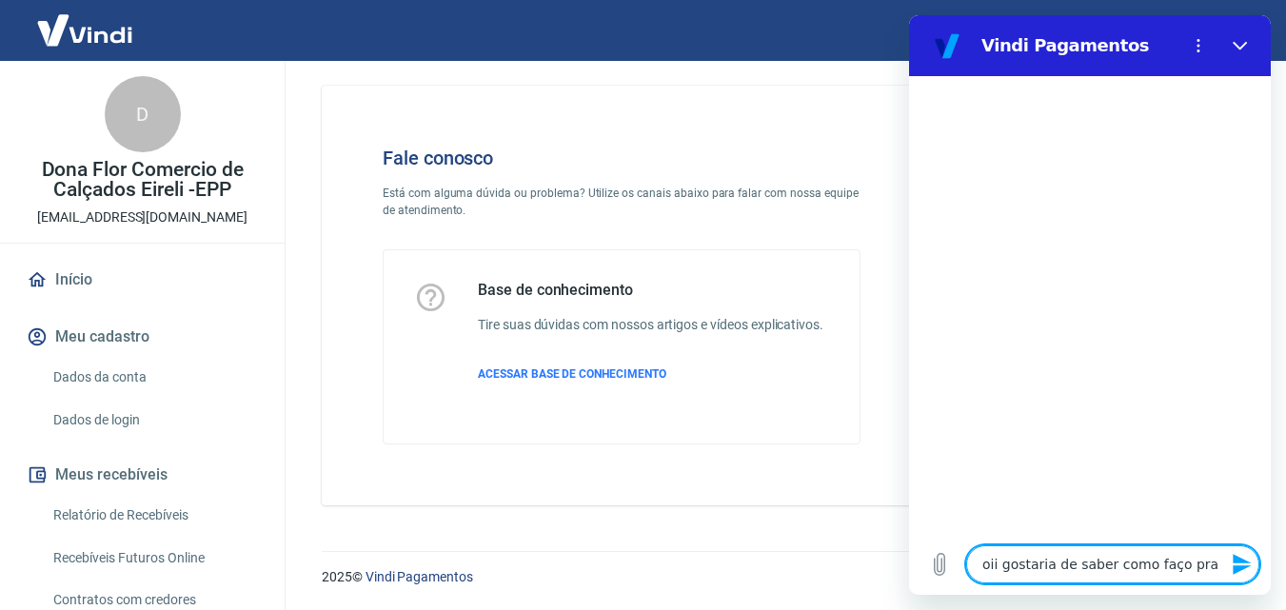
type textarea "x"
type textarea "oii gostaria de saber como faço pra s"
type textarea "x"
type textarea "oii gostaria de saber como faço pra sa"
type textarea "x"
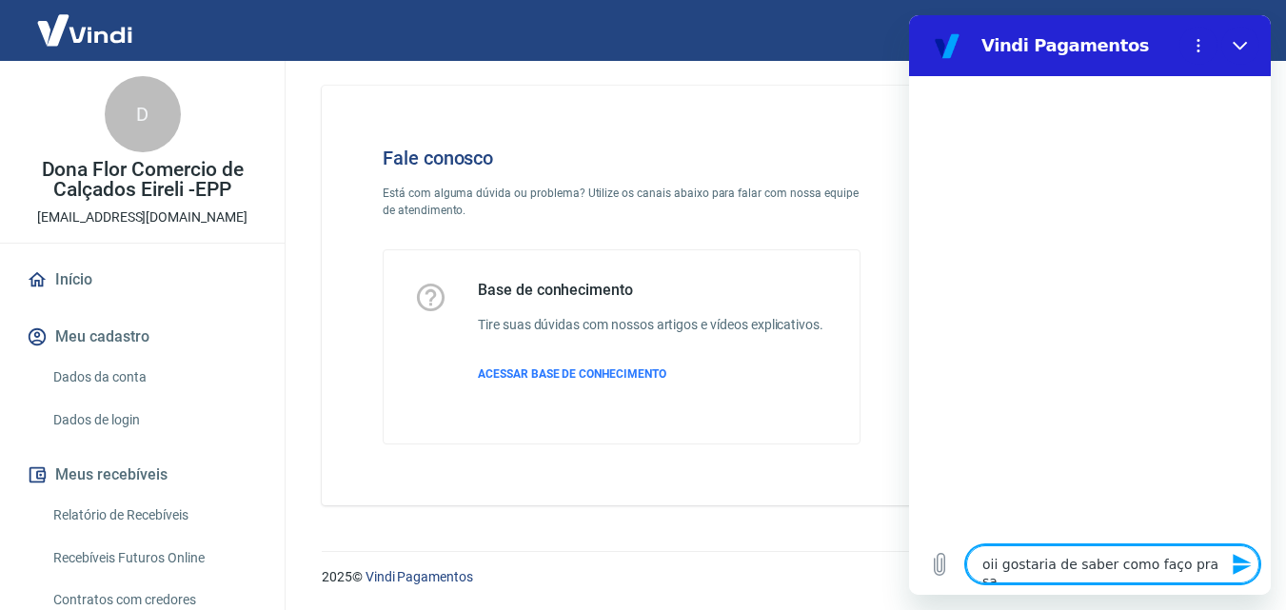
type textarea "oii gostaria de saber como faço pra sab"
type textarea "x"
type textarea "oii gostaria de saber como faço pra sabe"
type textarea "x"
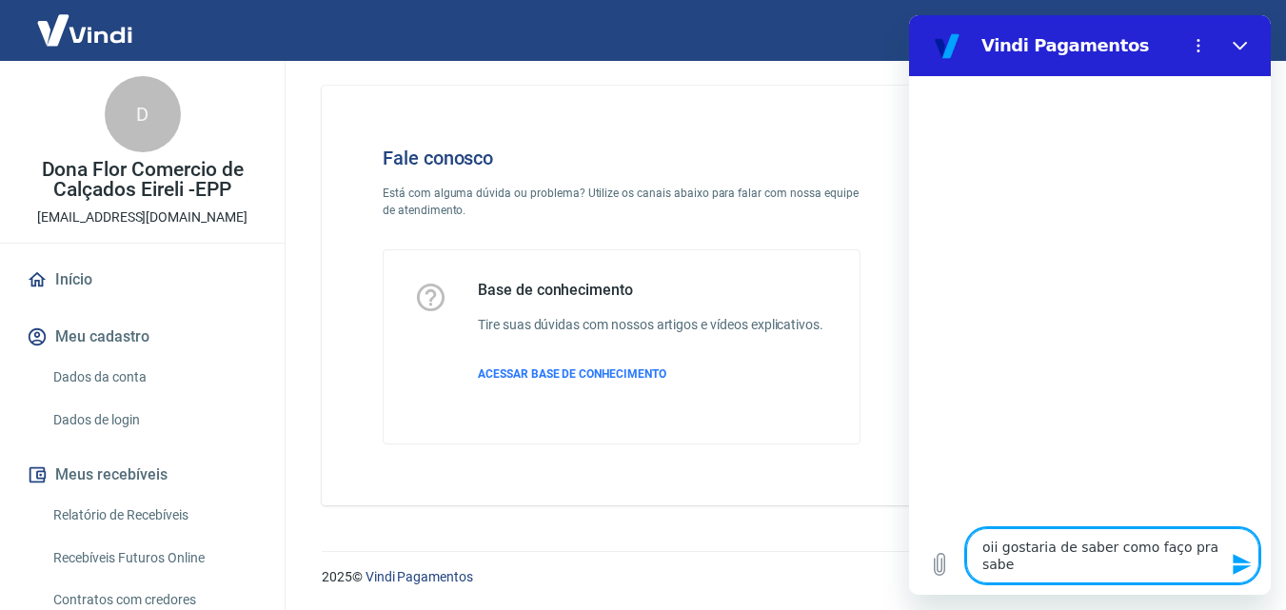
type textarea "oii gostaria de saber como faço pra saber"
type textarea "x"
type textarea "oii gostaria de saber como faço pra saber"
type textarea "x"
type textarea "oii gostaria de saber como faço pra saber o"
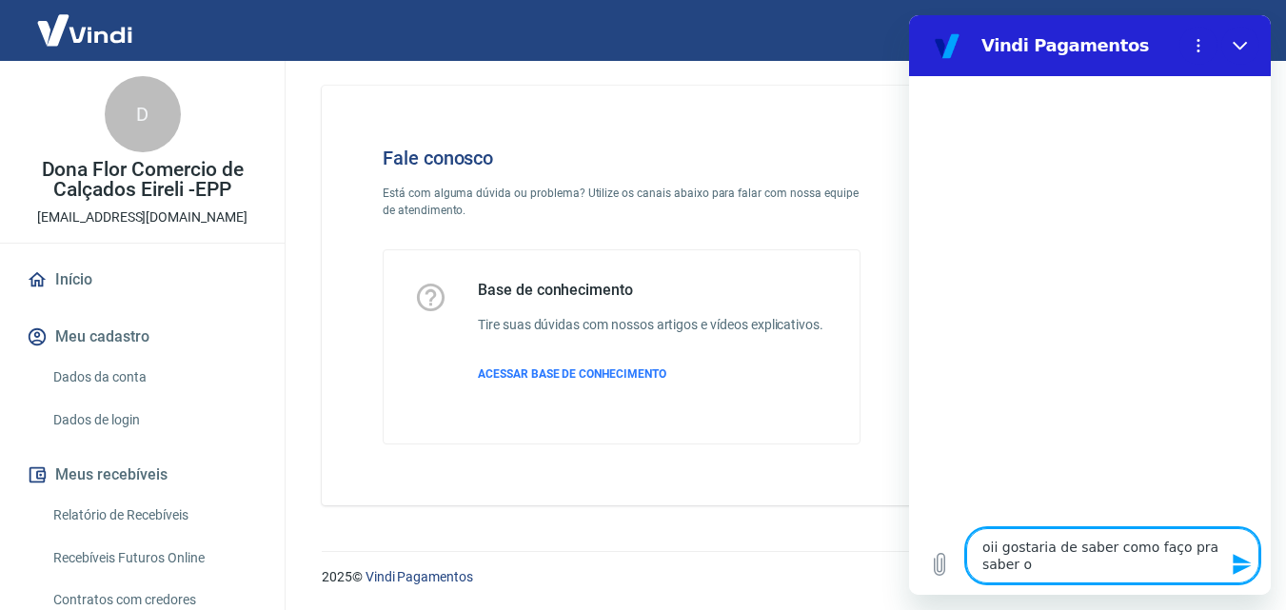
type textarea "x"
type textarea "oii gostaria de saber como faço pra saber o"
type textarea "x"
type textarea "oii gostaria de saber como faço pra saber o v"
type textarea "x"
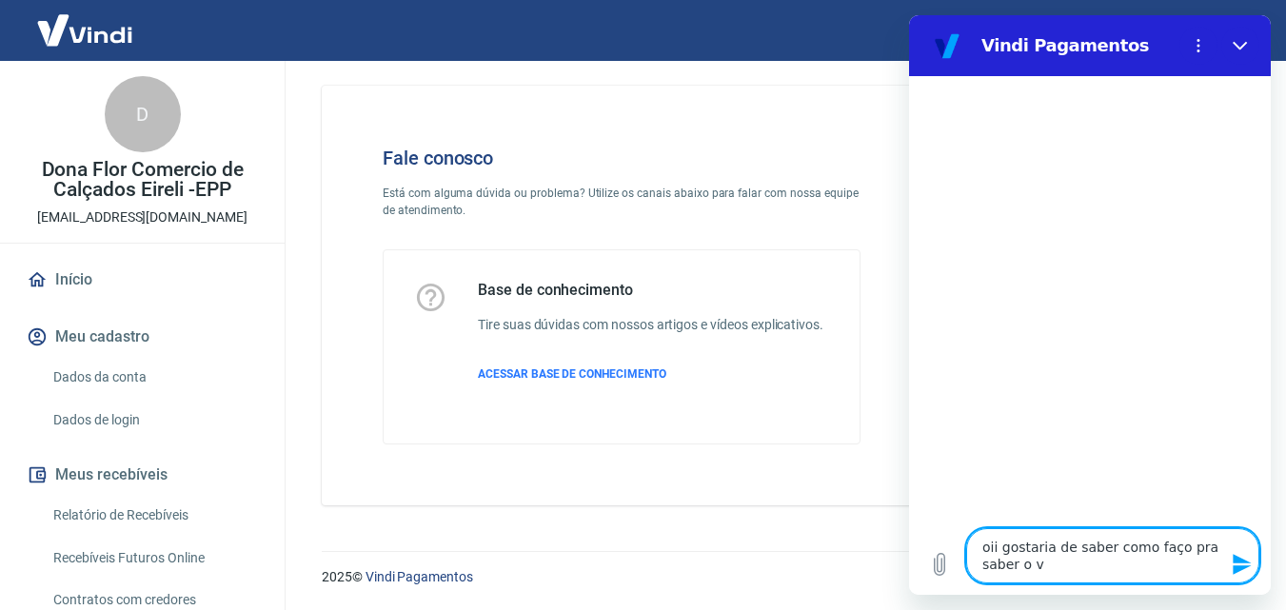
type textarea "oii gostaria de saber como faço pra saber o va"
type textarea "x"
type textarea "oii gostaria de saber como faço pra saber o val"
type textarea "x"
type textarea "oii gostaria de saber como faço pra saber o valo"
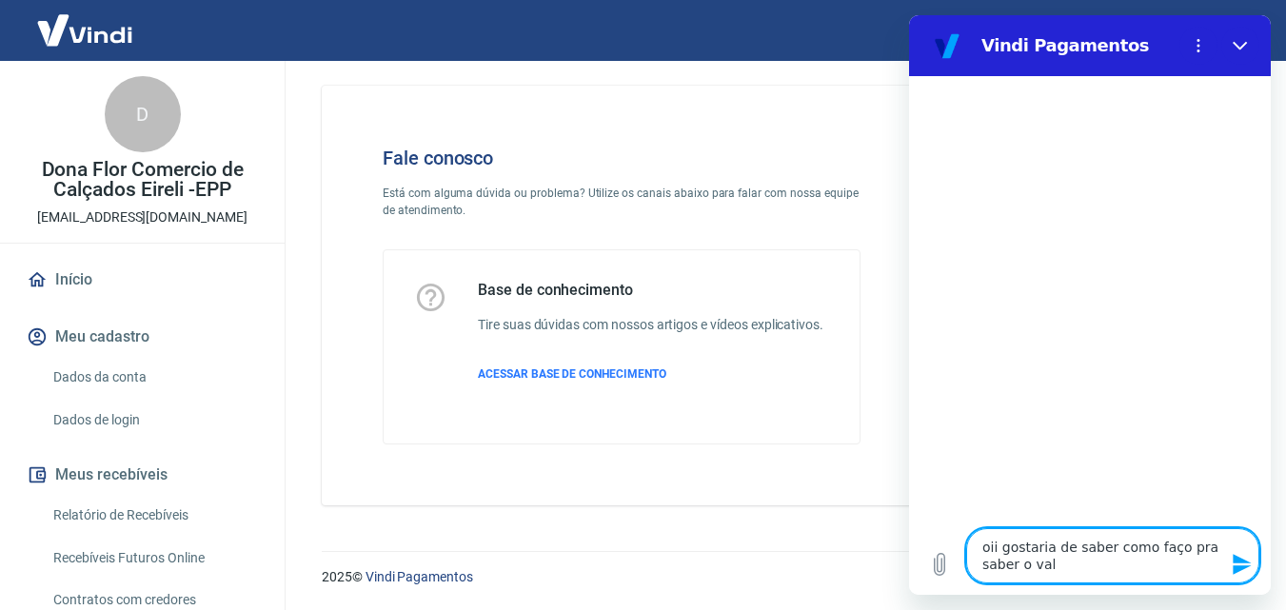
type textarea "x"
type textarea "oii gostaria de saber como faço pra saber o valor"
type textarea "x"
type textarea "oii gostaria de saber como faço pra saber o valor"
type textarea "x"
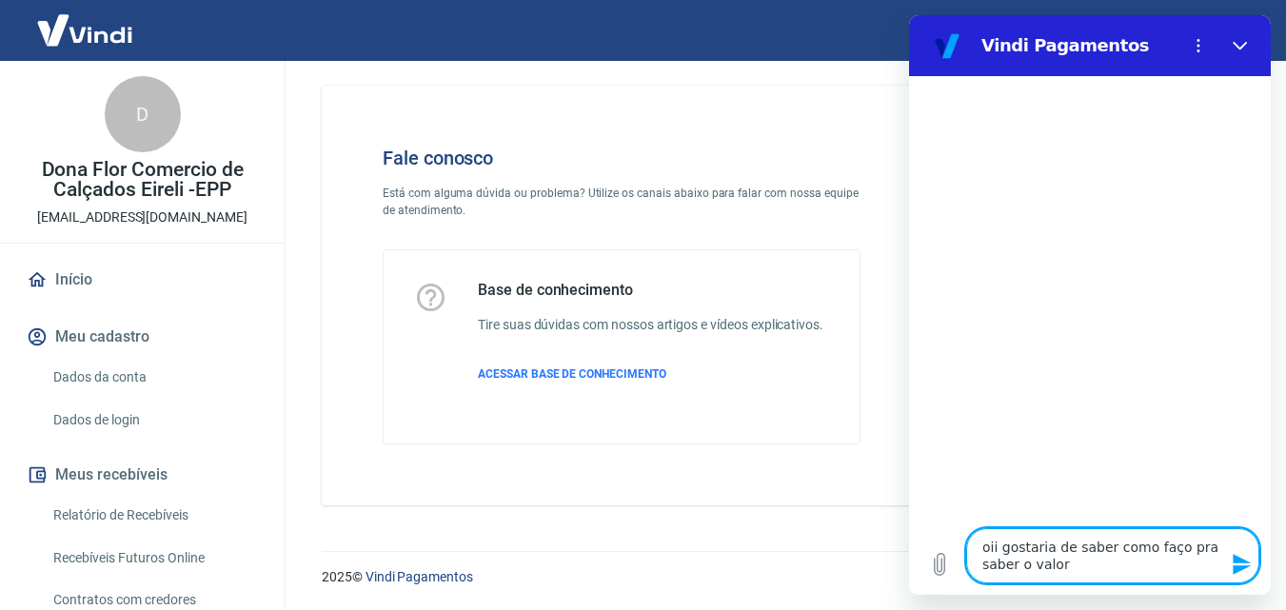
type textarea "oii gostaria de saber como faço pra saber o valor q"
type textarea "x"
type textarea "oii gostaria de saber como faço pra saber o valor qu"
type textarea "x"
type textarea "oii gostaria de saber como faço pra saber o valor que"
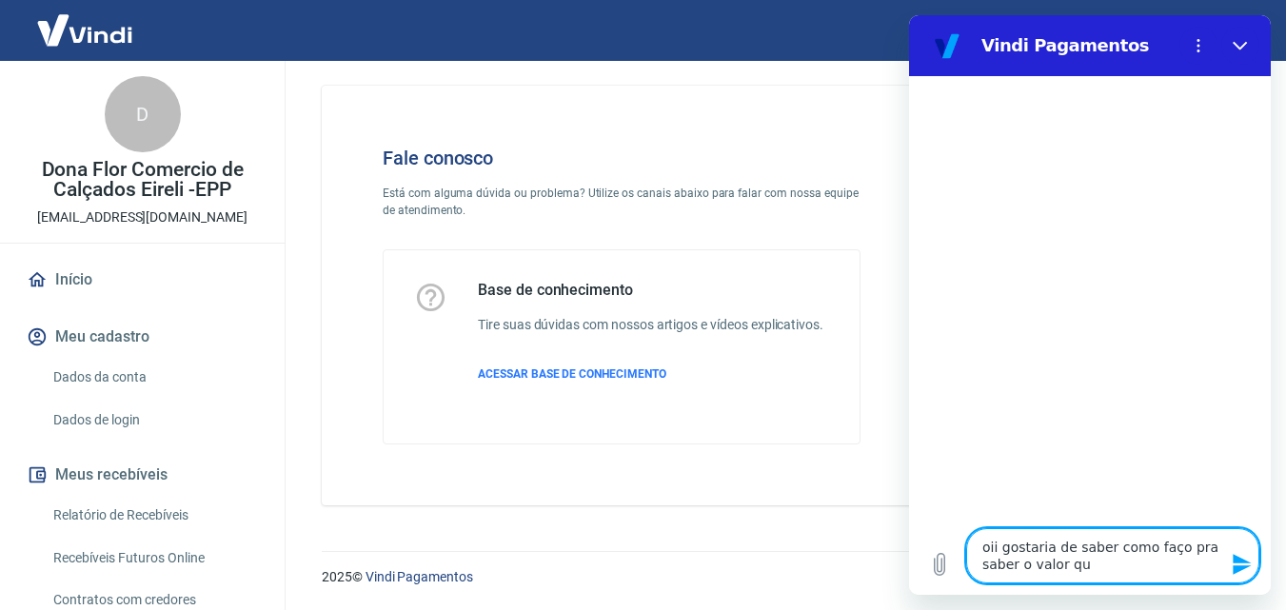
type textarea "x"
type textarea "oii gostaria de saber como faço pra saber o valor que"
type textarea "x"
type textarea "oii gostaria de saber como faço pra saber o valor que p"
type textarea "x"
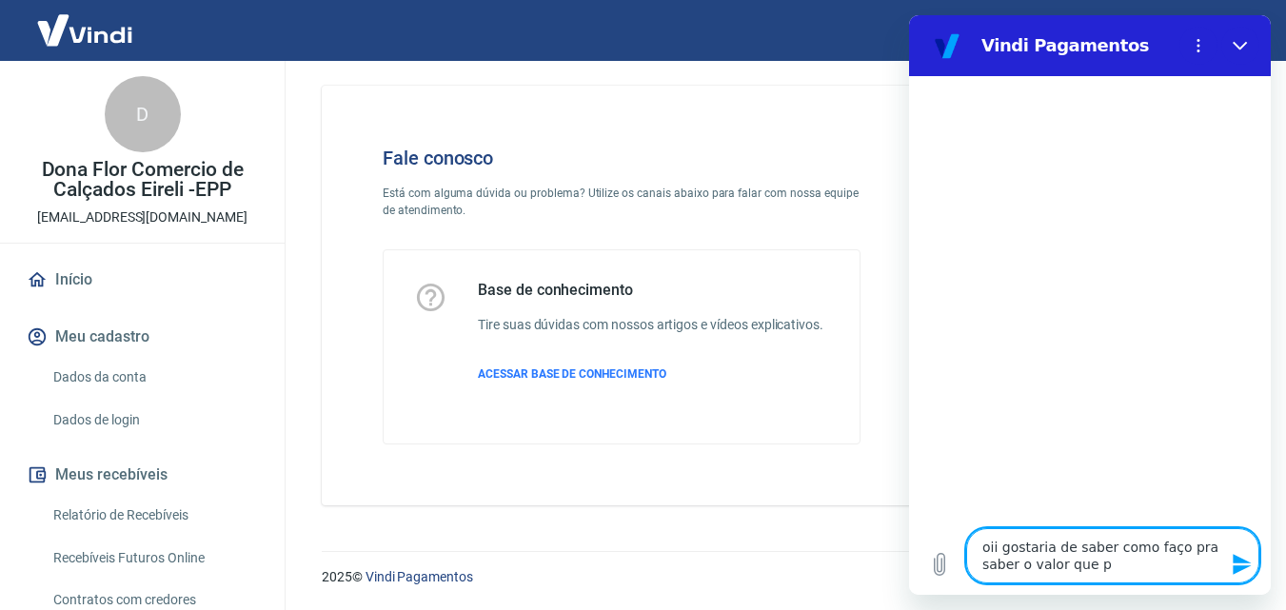
type textarea "oii gostaria de saber como faço pra saber o valor que pa"
type textarea "x"
type textarea "oii gostaria de saber como faço pra saber o valor que pag"
type textarea "x"
type textarea "oii gostaria de saber como faço pra saber o valor que pago"
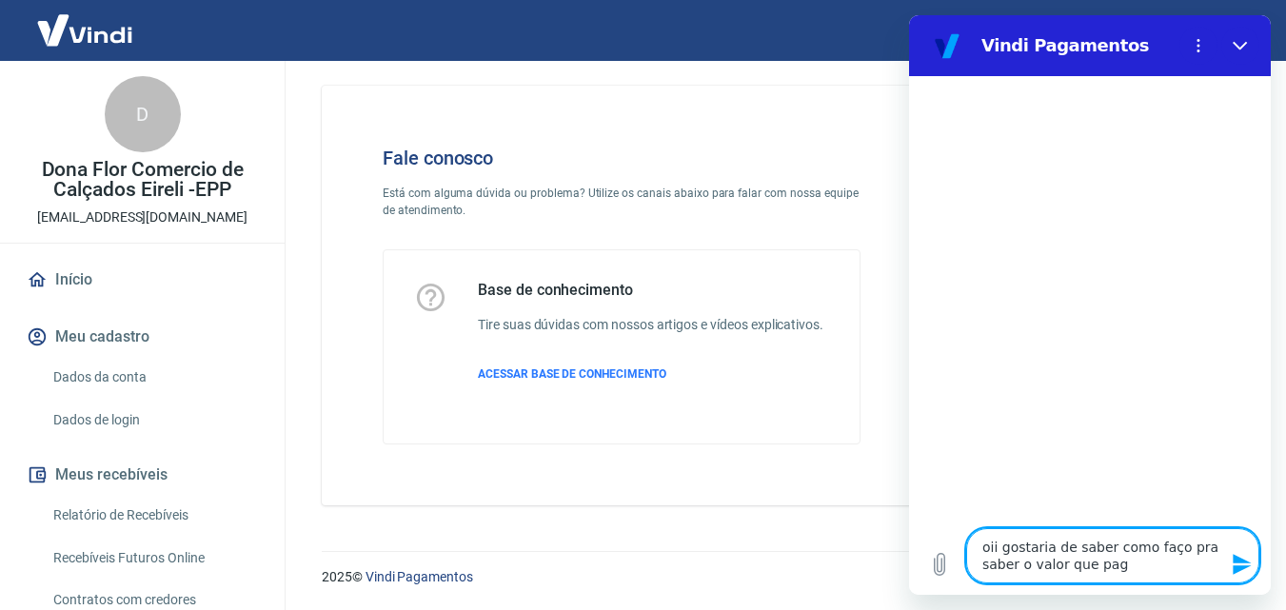
type textarea "x"
type textarea "oii gostaria de saber como faço pra saber o valor que pago"
type textarea "x"
type textarea "oii gostaria de saber como faço pra saber o valor que pago r"
type textarea "x"
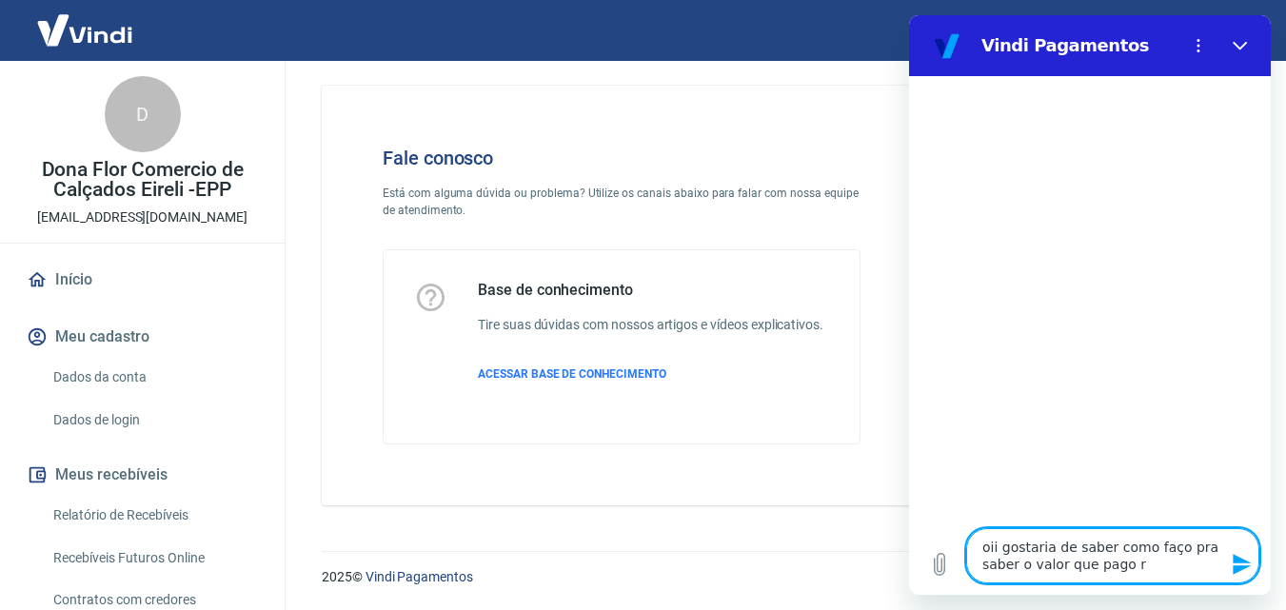
type textarea "oii gostaria de saber como faço pra saber o valor que pago re"
type textarea "x"
type textarea "oii gostaria de saber como faço pra saber o valor que pago ref"
type textarea "x"
type textarea "oii gostaria de saber como faço pra saber o valor que pago refe"
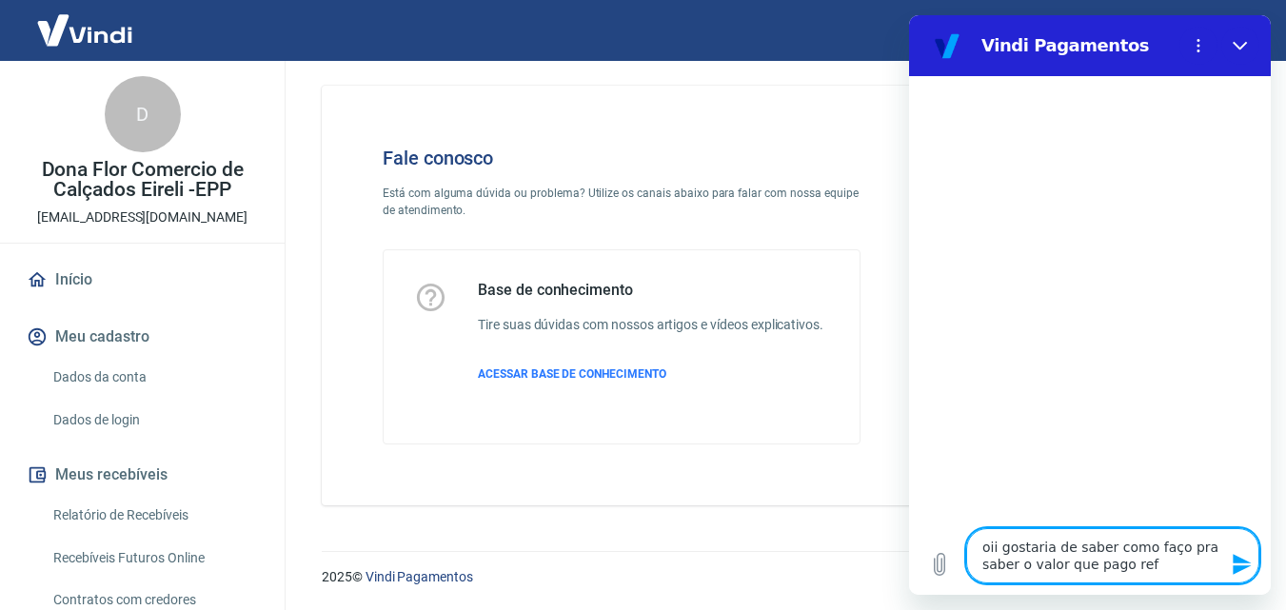
type textarea "x"
type textarea "oii gostaria de saber como faço pra saber o valor que pago refer"
type textarea "x"
type textarea "oii gostaria de saber como faço pra saber o valor que pago refere"
type textarea "x"
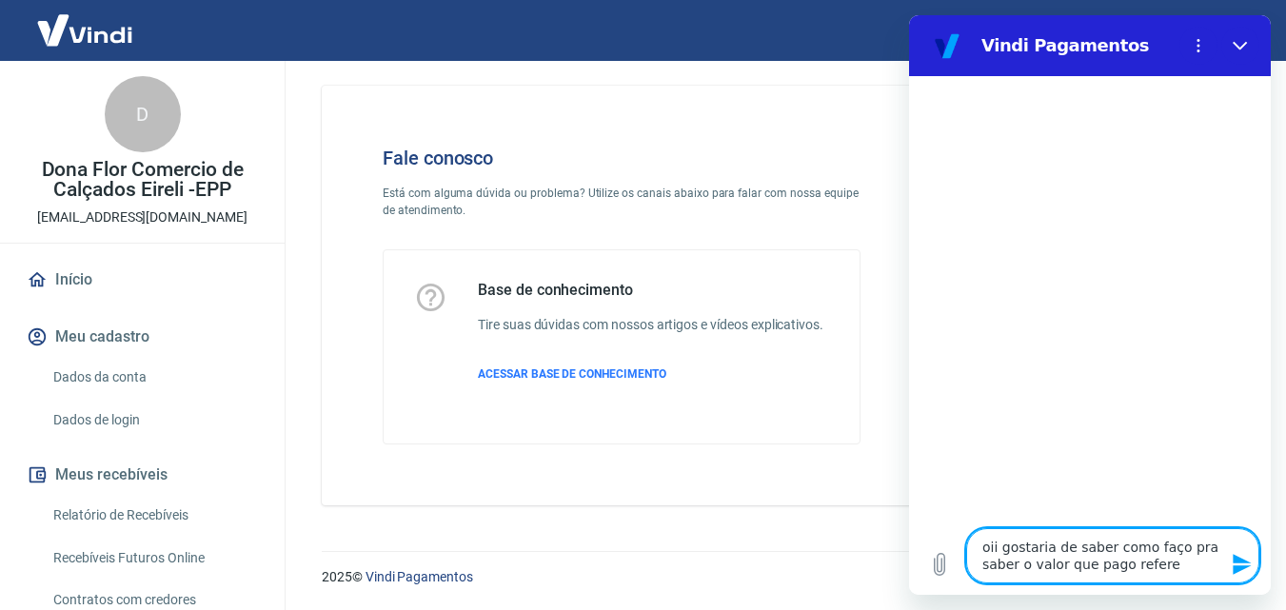
type textarea "oii gostaria de saber como faço pra saber o valor que pago referen"
type textarea "x"
type textarea "oii gostaria de saber como faço pra saber o valor que pago referenr"
type textarea "x"
type textarea "oii gostaria de saber como faço pra saber o valor que pago referenre"
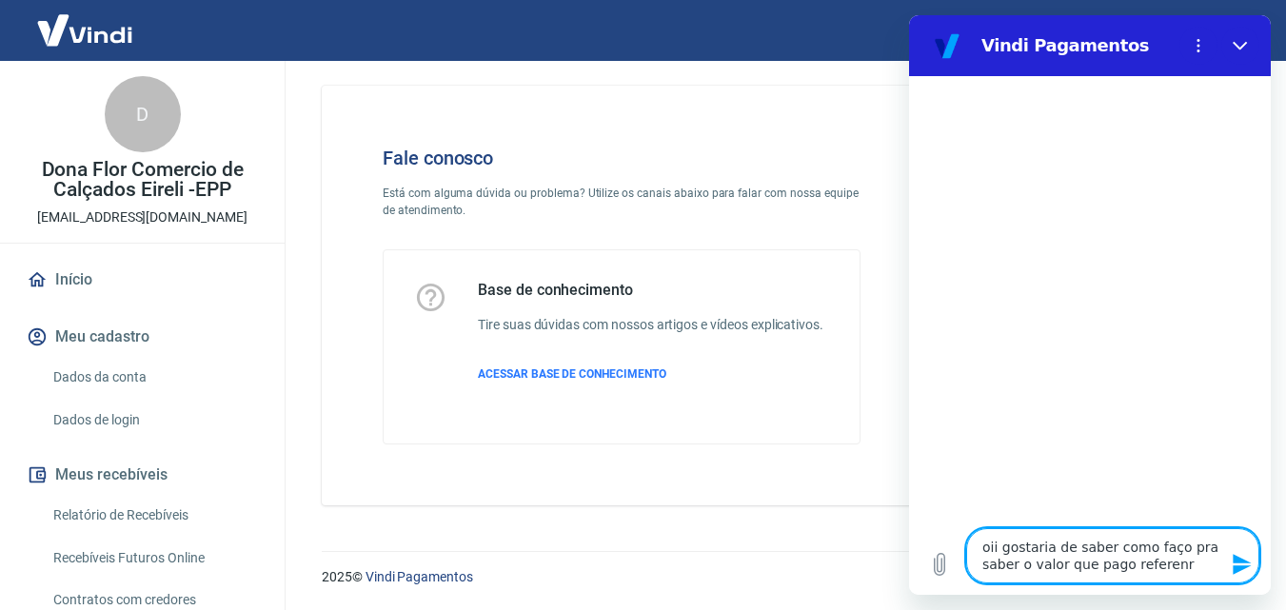
type textarea "x"
type textarea "oii gostaria de saber como faço pra saber o valor que pago referenre"
type textarea "x"
type textarea "oii gostaria de saber como faço pra saber o valor que pago referenre a"
type textarea "x"
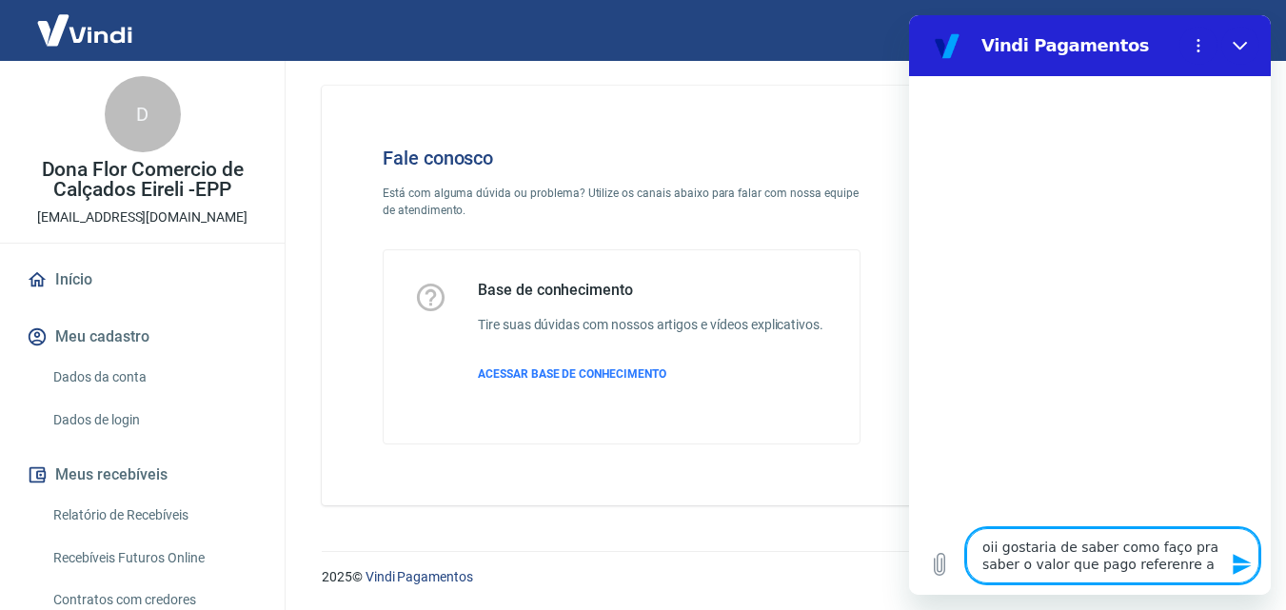
type textarea "oii gostaria de saber como faço pra saber o valor que pago referenre a"
type textarea "x"
type textarea "oii gostaria de saber como faço pra saber o valor que pago referenre a m"
type textarea "x"
type textarea "oii gostaria de saber como faço pra saber o valor que pago referenre a me"
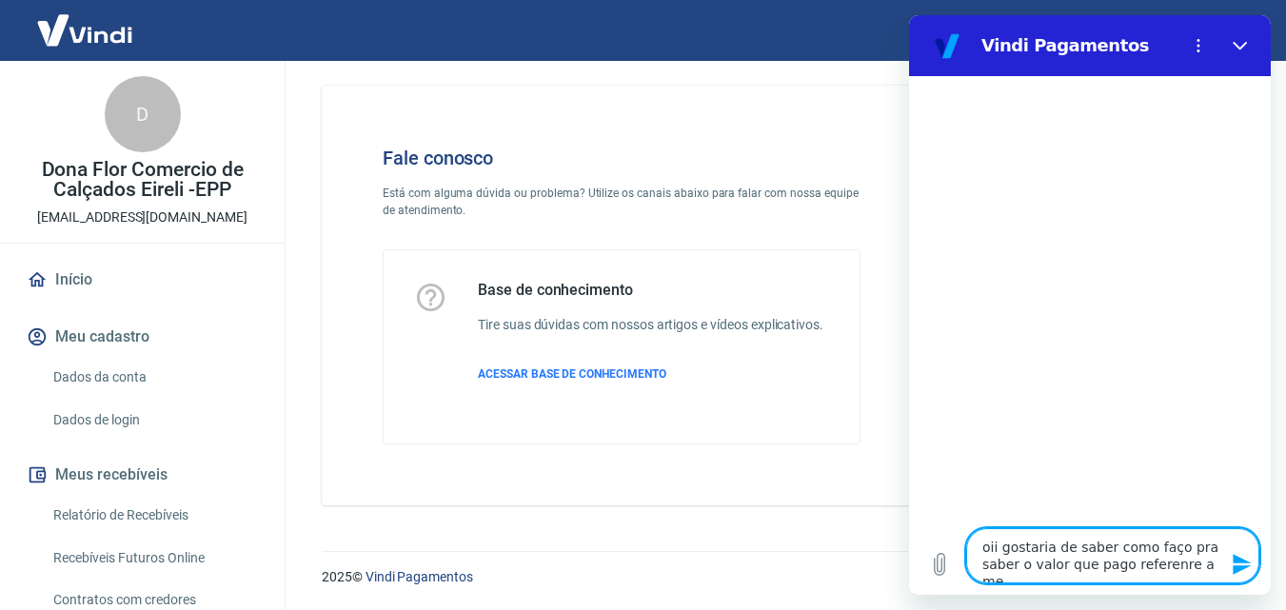
type textarea "x"
type textarea "oii gostaria de saber como faço pra saber o valor que pago referenre a meu"
type textarea "x"
type textarea "oii gostaria de saber como faço pra saber o valor que pago referenre a meus"
type textarea "x"
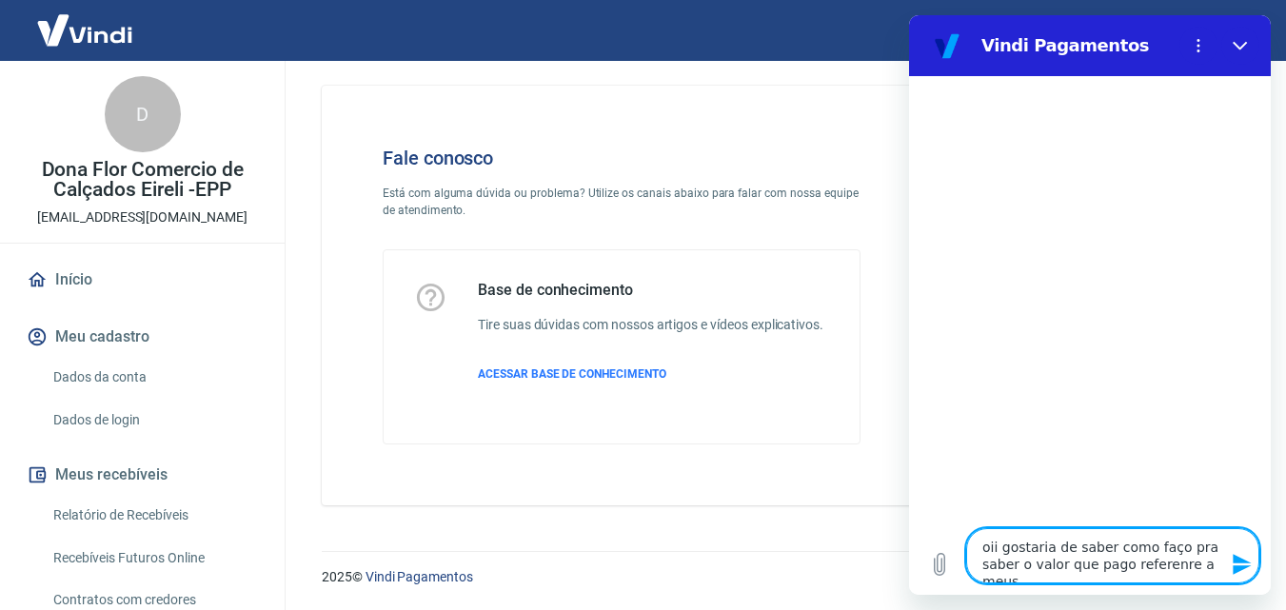
type textarea "oii gostaria de saber como faço pra saber o valor que pago referenre a meus"
type textarea "x"
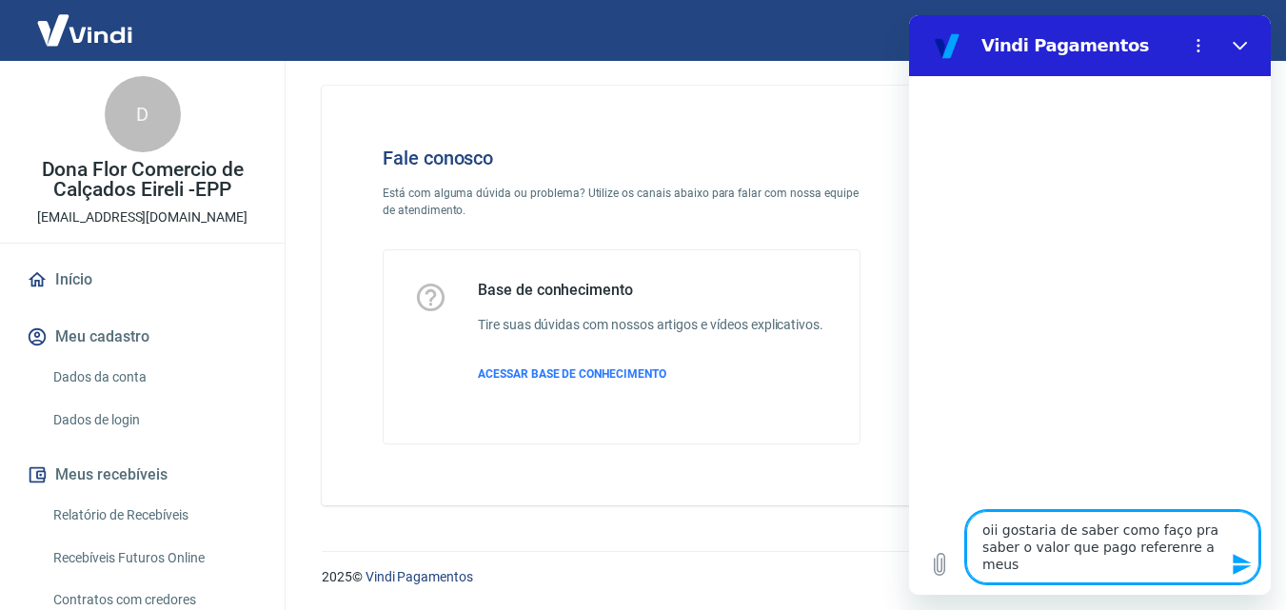
type textarea "oii gostaria de saber como faço pra saber o valor que pago referenre a meus r"
type textarea "x"
type textarea "oii gostaria de saber como faço pra saber o valor que pago referenre a meus re"
type textarea "x"
type textarea "oii gostaria de saber como faço pra saber o valor que pago referenre a meus rec"
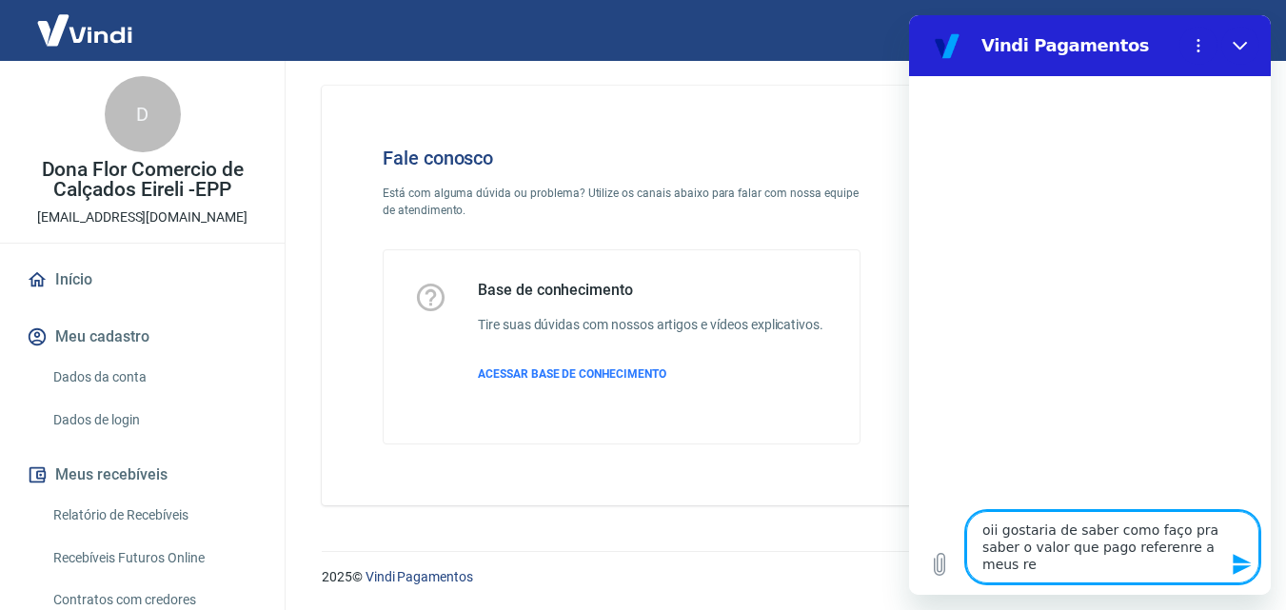
type textarea "x"
type textarea "oii gostaria de saber como faço pra saber o valor que pago referenre a meus rece"
type textarea "x"
type textarea "oii gostaria de saber como faço pra saber o valor que pago referenre a meus rec…"
type textarea "x"
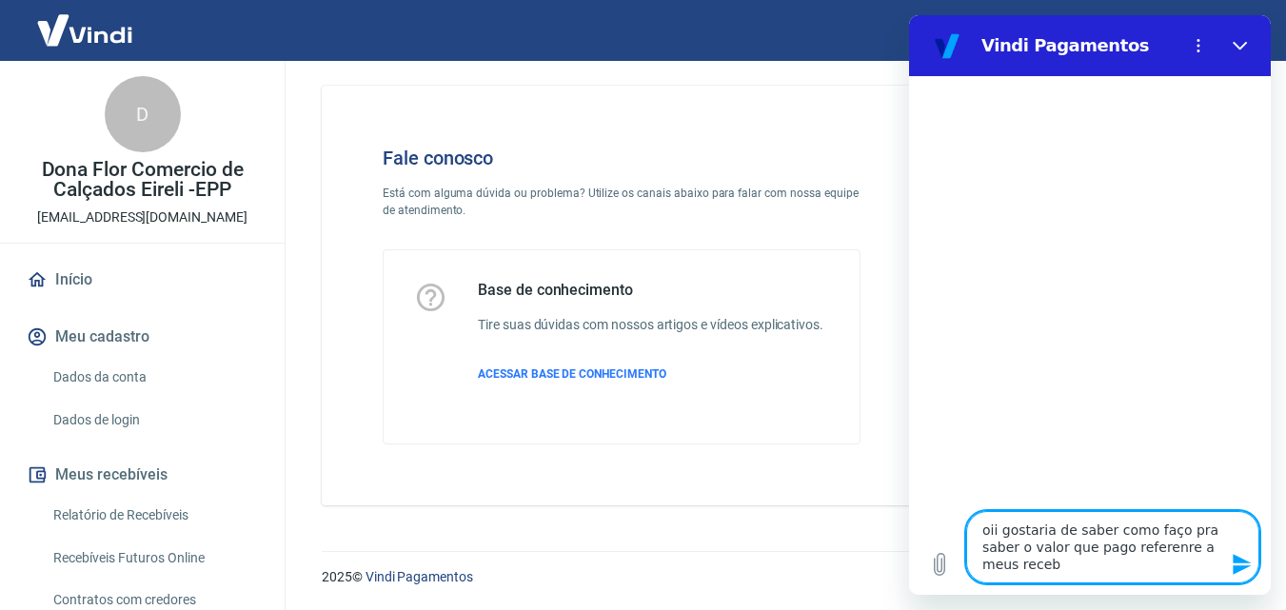
type textarea "oii gostaria de saber como faço pra saber o valor que pago referenre a meus rec…"
type textarea "x"
type textarea "oii gostaria de saber como faço pra saber o valor que pago referenre a meus rec…"
type textarea "x"
type textarea "oii gostaria de saber como faço pra saber o valor que pago referenre a meus rec…"
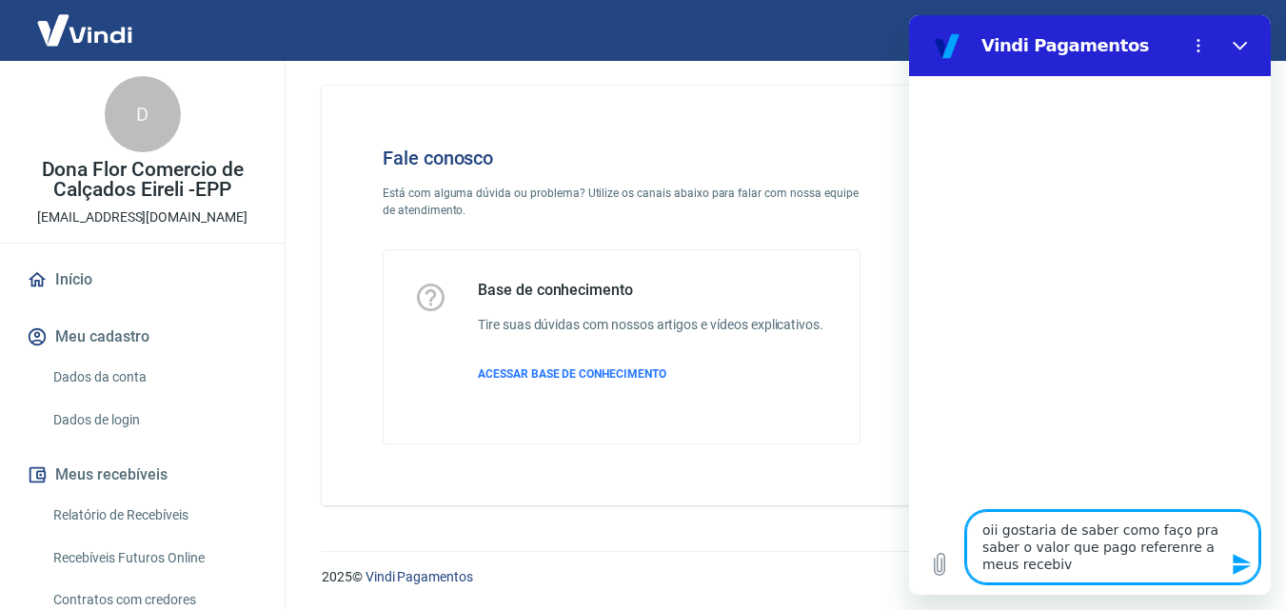
type textarea "x"
type textarea "oii gostaria de saber como faço pra saber o valor que pago referenre a meus rec…"
type textarea "x"
type textarea "oii gostaria de saber como faço pra saber o valor que pago referenre a meus rec…"
type textarea "x"
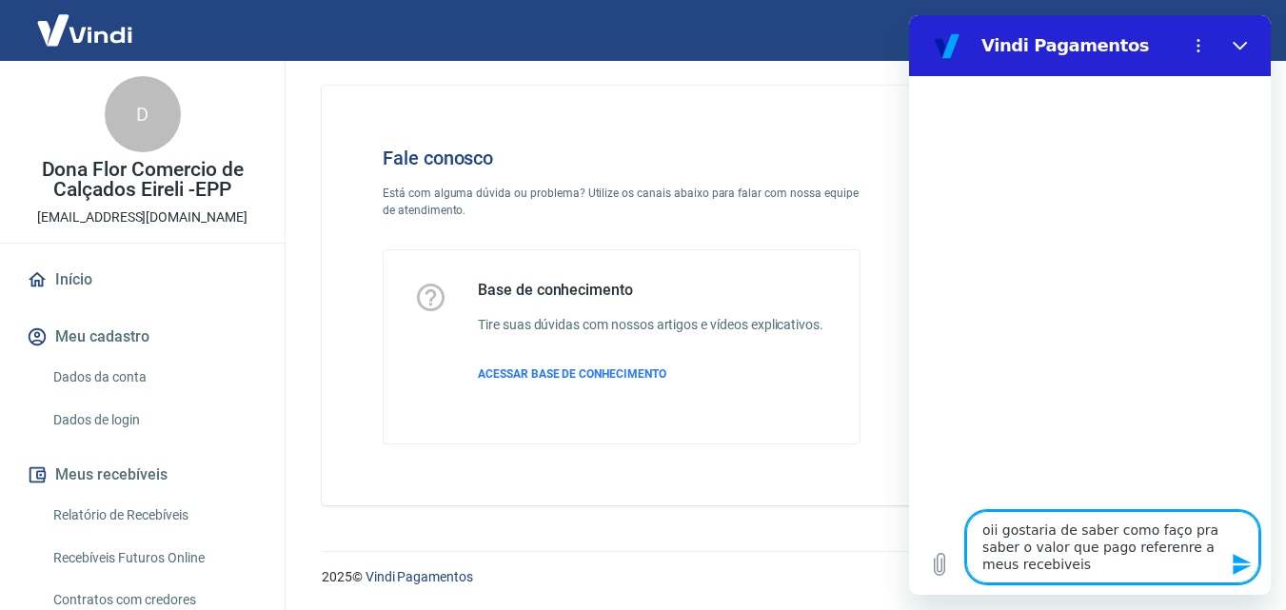
type textarea "oii gostaria de saber como faço pra saber o valor que pago referenre a meus rec…"
type textarea "x"
type textarea "oii gostaria de saber como faço pra saber o valor que pago referenre a meus rec…"
type textarea "x"
type textarea "oii gostaria de saber como faço pra saber o valor que pago referenre a meus rec…"
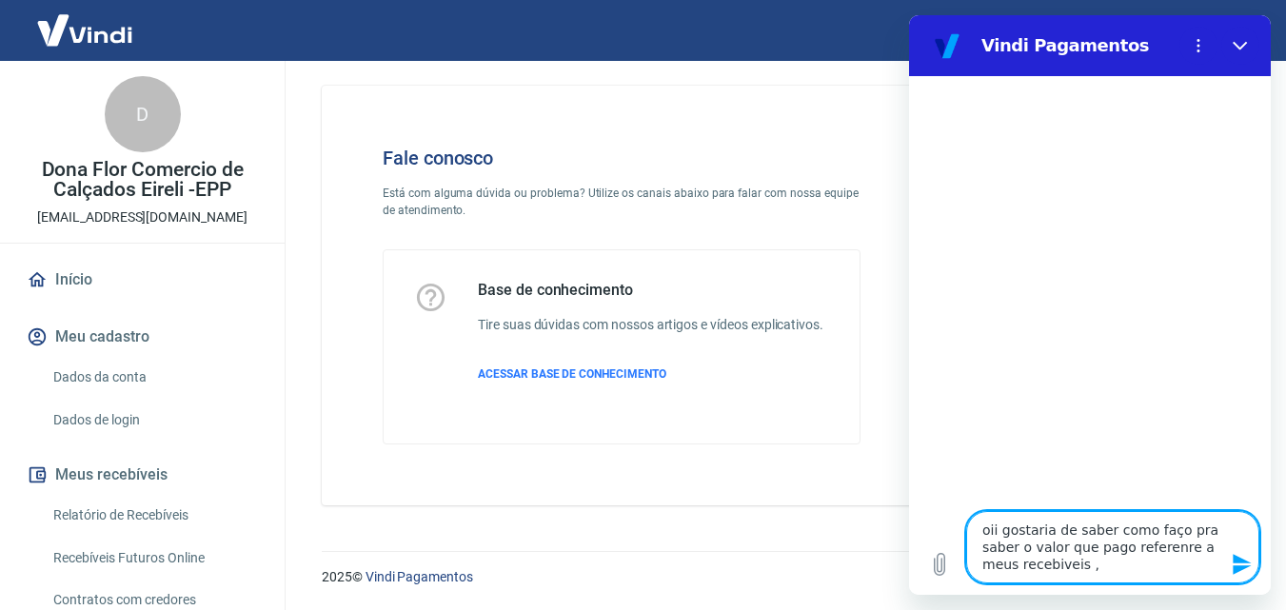
type textarea "x"
type textarea "oii gostaria de saber como faço pra saber o valor que pago referenre a meus rec…"
type textarea "x"
type textarea "oii gostaria de saber como faço pra saber o valor que pago referenre a meus rec…"
type textarea "x"
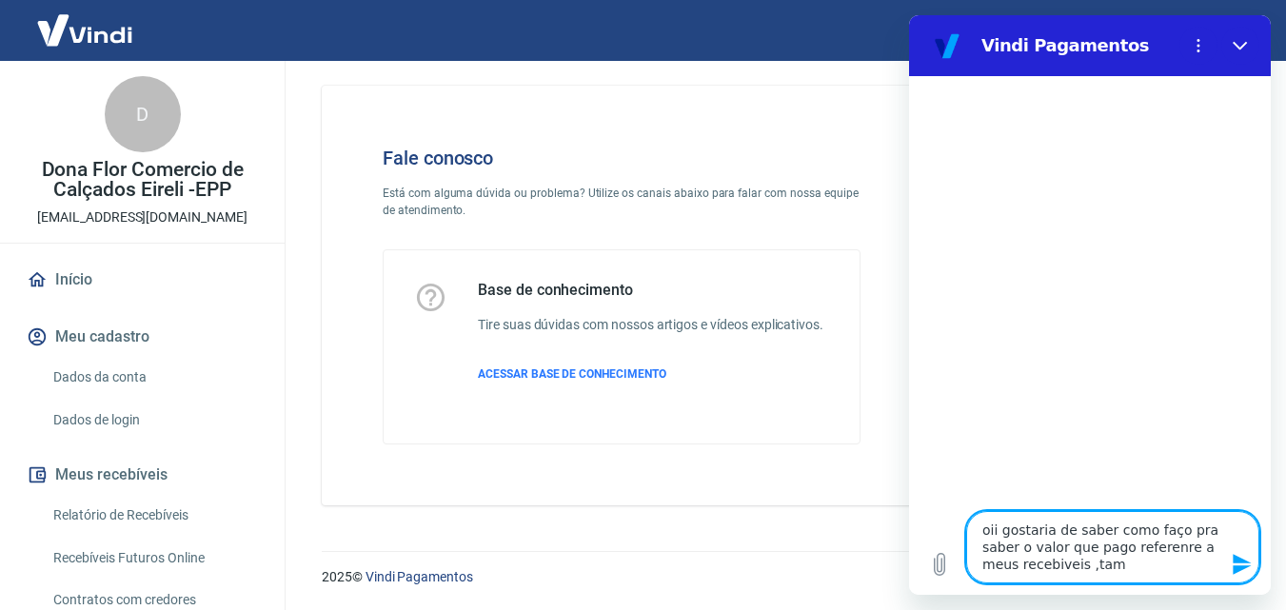
type textarea "oii gostaria de saber como faço pra saber o valor que pago referenre a meus rec…"
type textarea "x"
type textarea "oii gostaria de saber como faço pra saber o valor que pago referenre a meus rec…"
type textarea "x"
type textarea "oii gostaria de saber como faço pra saber o valor que pago referenre a meus rec…"
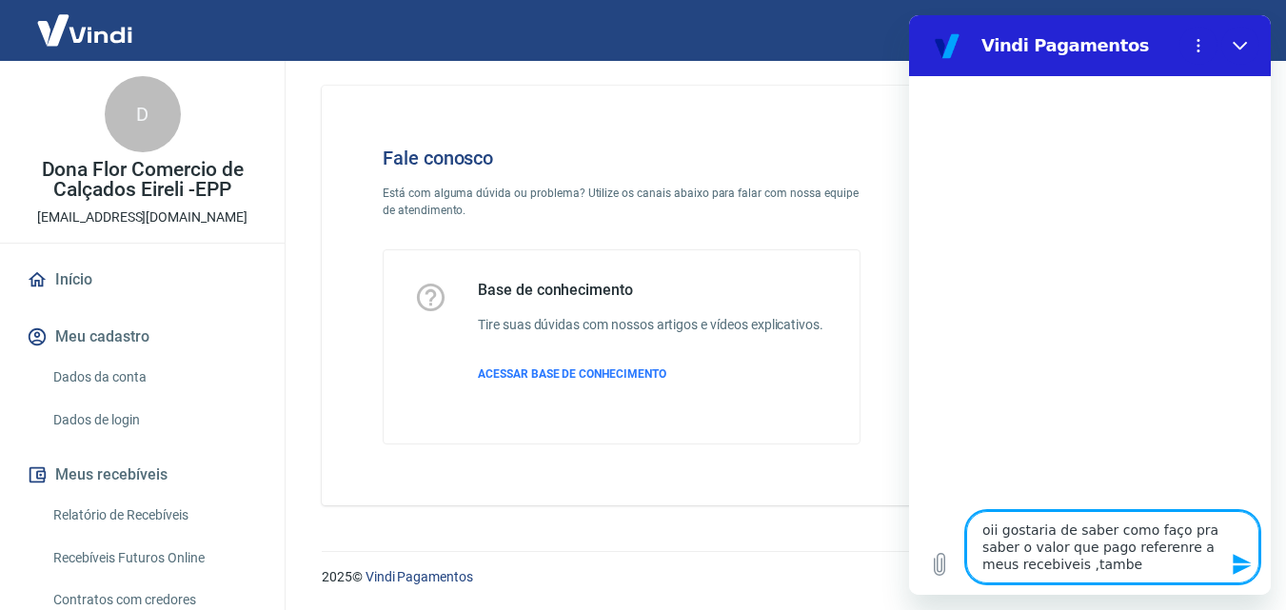
type textarea "x"
type textarea "oii gostaria de saber como faço pra saber o valor que pago referenre a meus rec…"
type textarea "x"
type textarea "oii gostaria de saber como faço pra saber o valor que pago referenre a meus rec…"
type textarea "x"
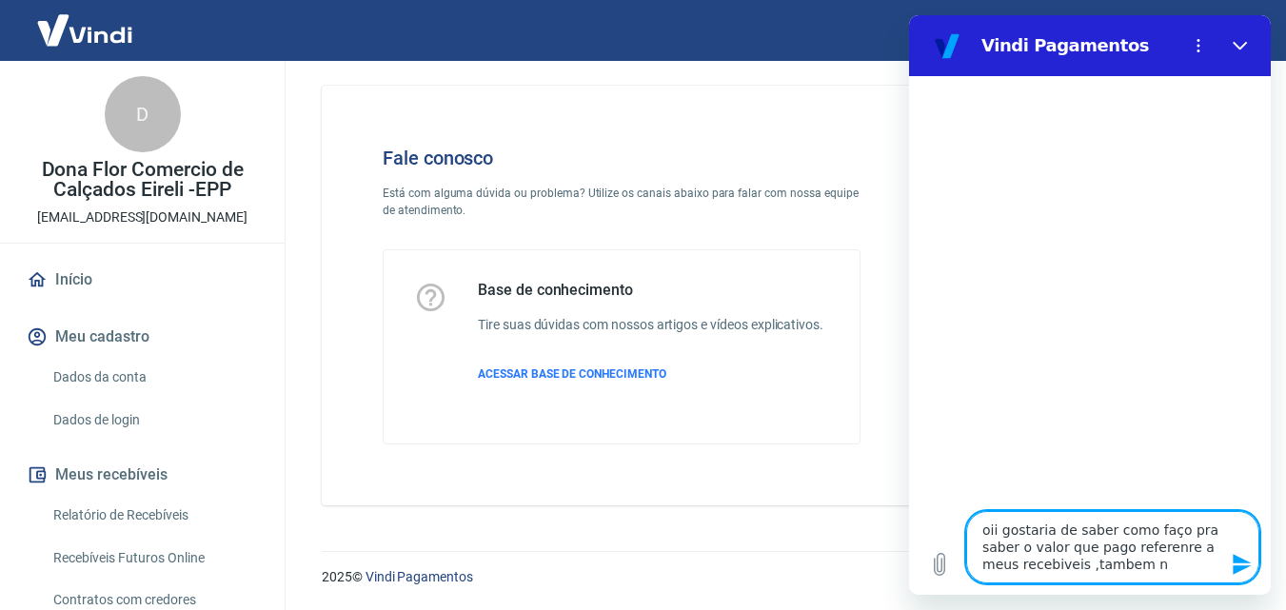
type textarea "oii gostaria de saber como faço pra saber o valor que pago referenre a meus rec…"
type textarea "x"
type textarea "oii gostaria de saber como faço pra saber o valor que pago referenre a meus rec…"
type textarea "x"
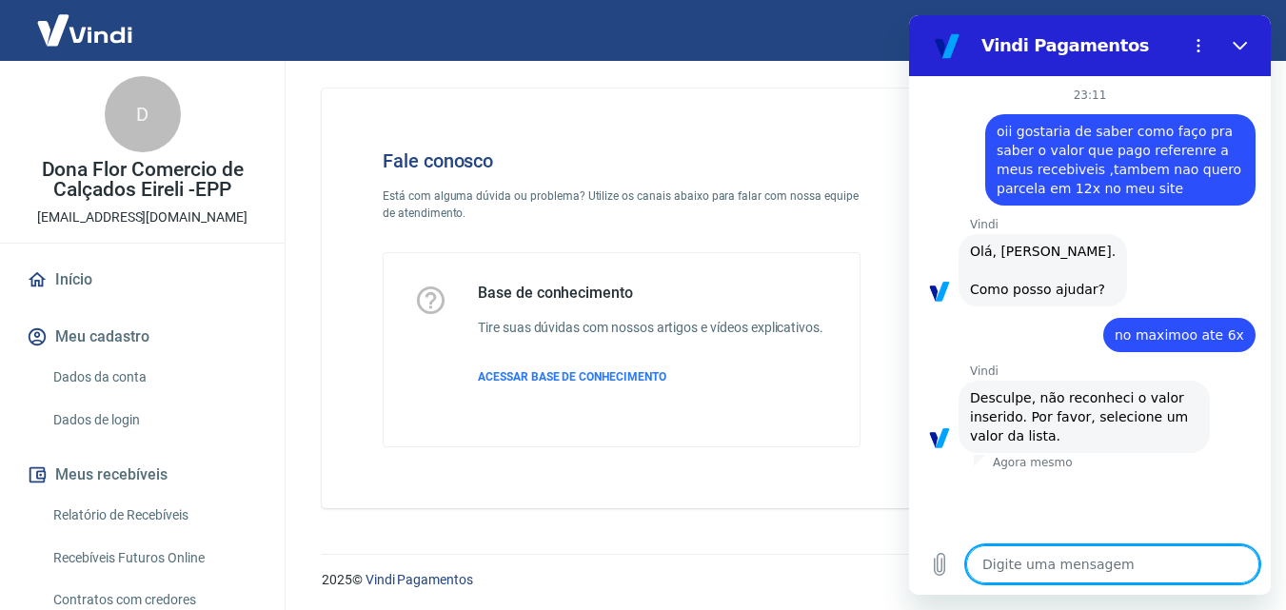
scroll to position [13, 0]
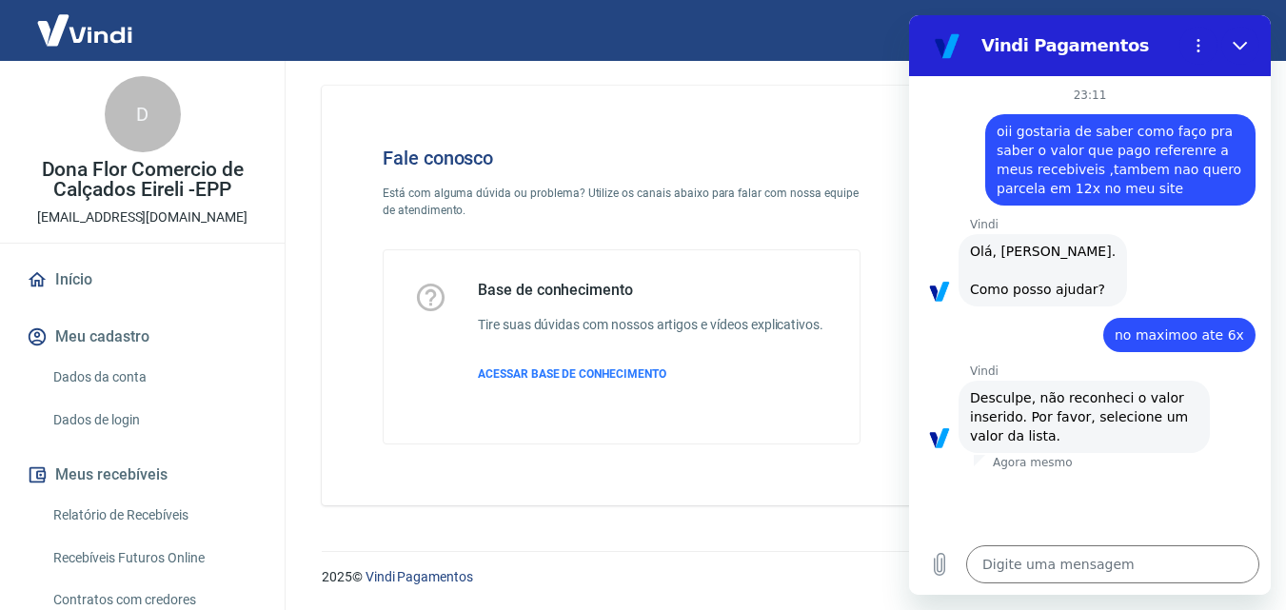
drag, startPoint x: 1281, startPoint y: 123, endPoint x: 1279, endPoint y: 207, distance: 83.8
click at [1279, 207] on div "Fale conosco Está com alguma dúvida ou problema? Utilize os canais abaixo para …" at bounding box center [781, 288] width 1010 height 481
click at [919, 185] on div "diz: oii gostaria de saber como faço pra saber o valor que pago referenre a meu…" at bounding box center [1082, 154] width 347 height 103
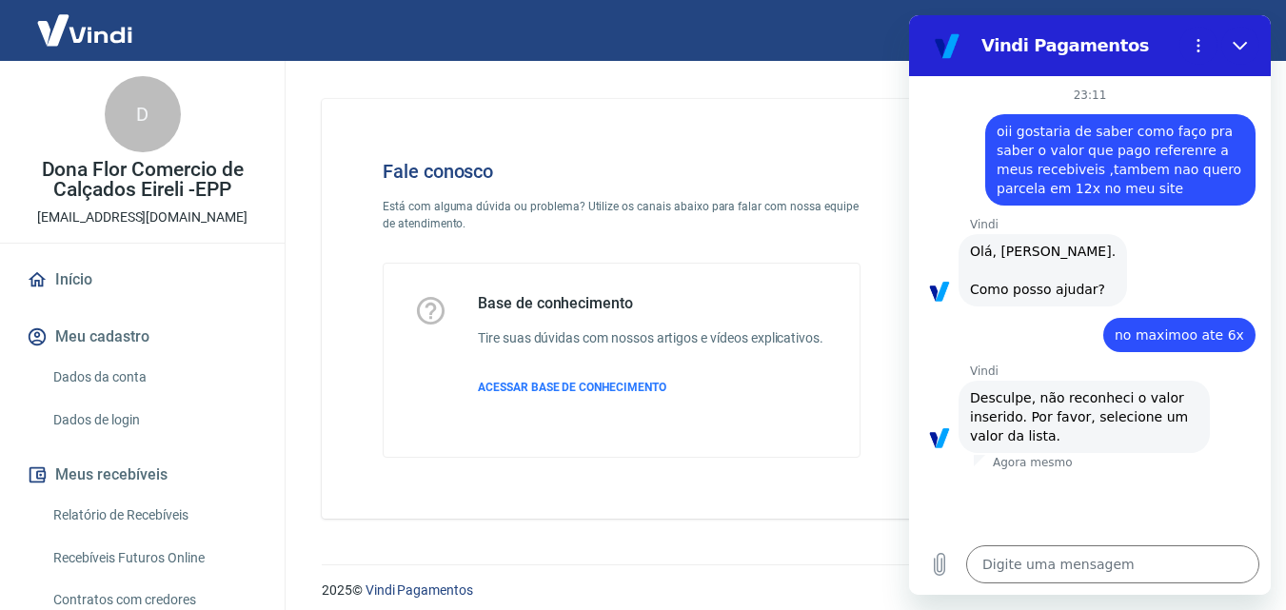
click at [1173, 155] on span "oii gostaria de saber como faço pra saber o valor que pago referenre a meus rec…" at bounding box center [1121, 160] width 248 height 76
click at [1048, 291] on span "Olá, Valdenice Nascimento dos Santos. Como posso ajudar?" at bounding box center [1043, 270] width 146 height 57
click at [1080, 566] on textarea at bounding box center [1112, 565] width 293 height 38
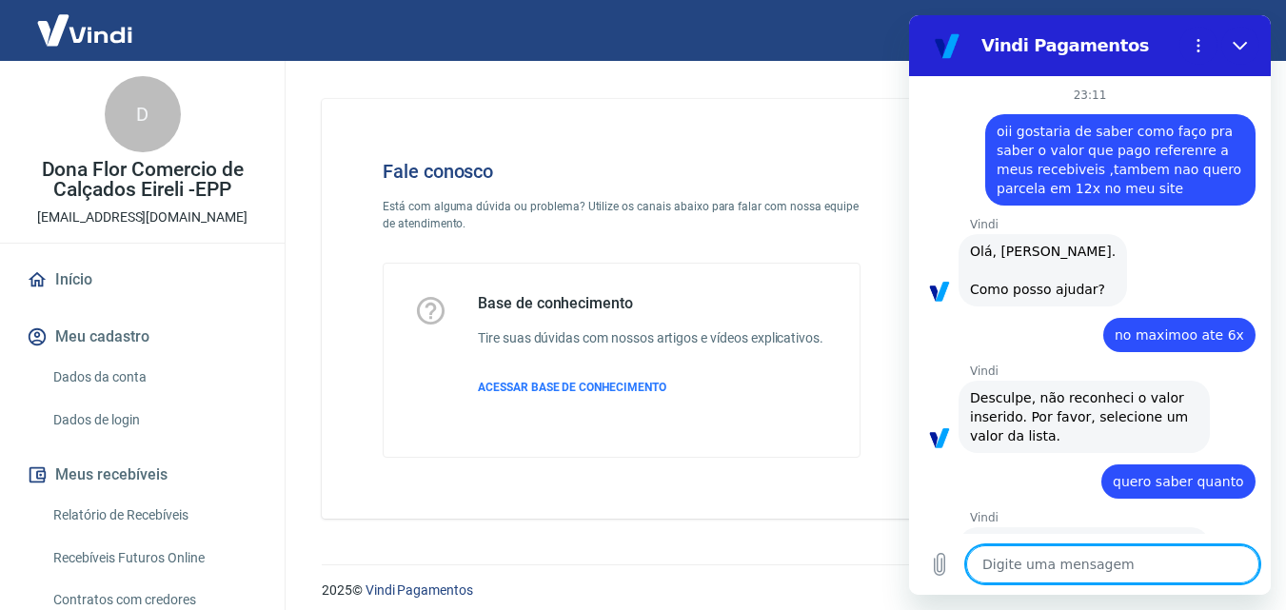
scroll to position [107, 0]
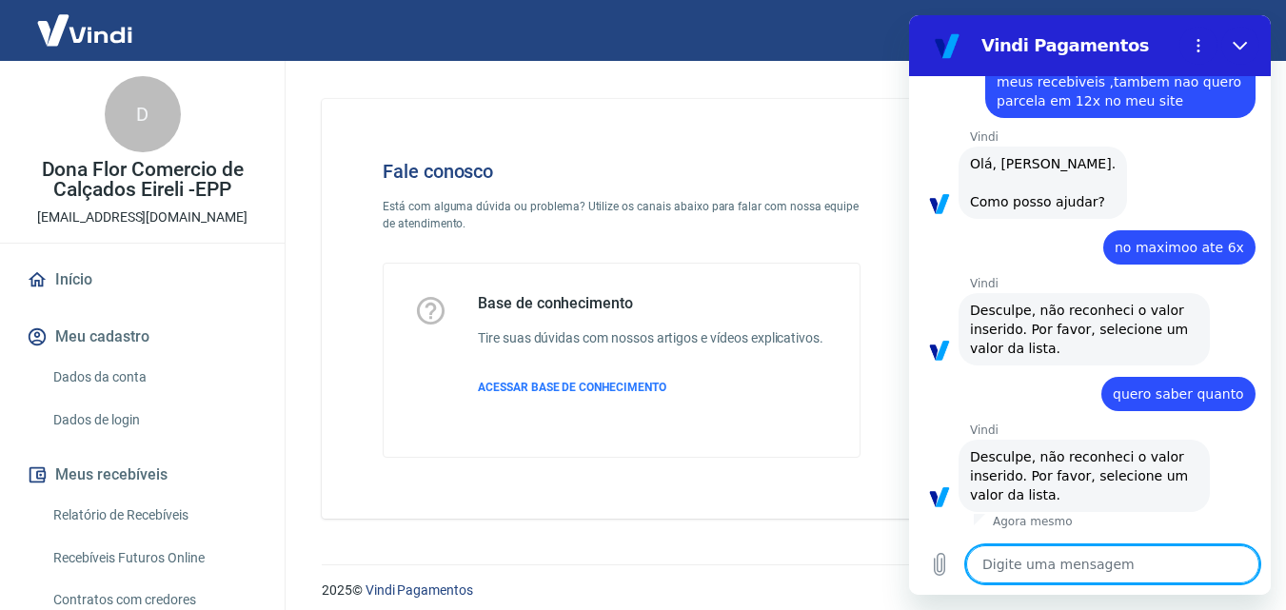
click at [795, 124] on div "Fale conosco Está com alguma dúvida ou problema? Utilize os canais abaixo para …" at bounding box center [781, 309] width 919 height 420
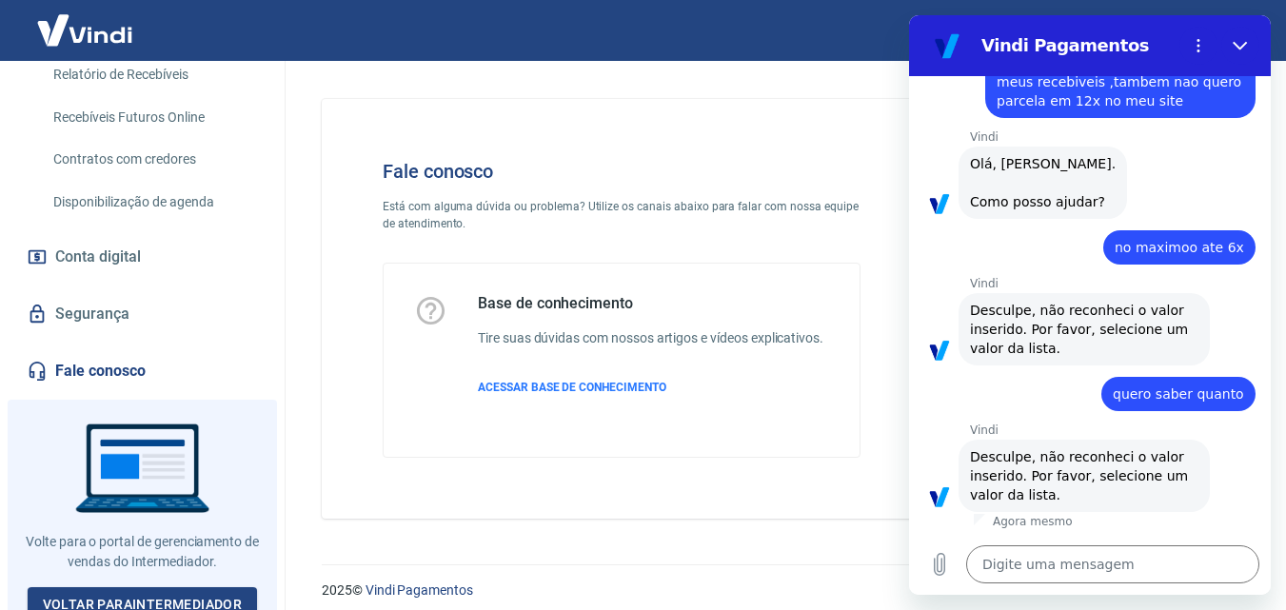
scroll to position [453, 0]
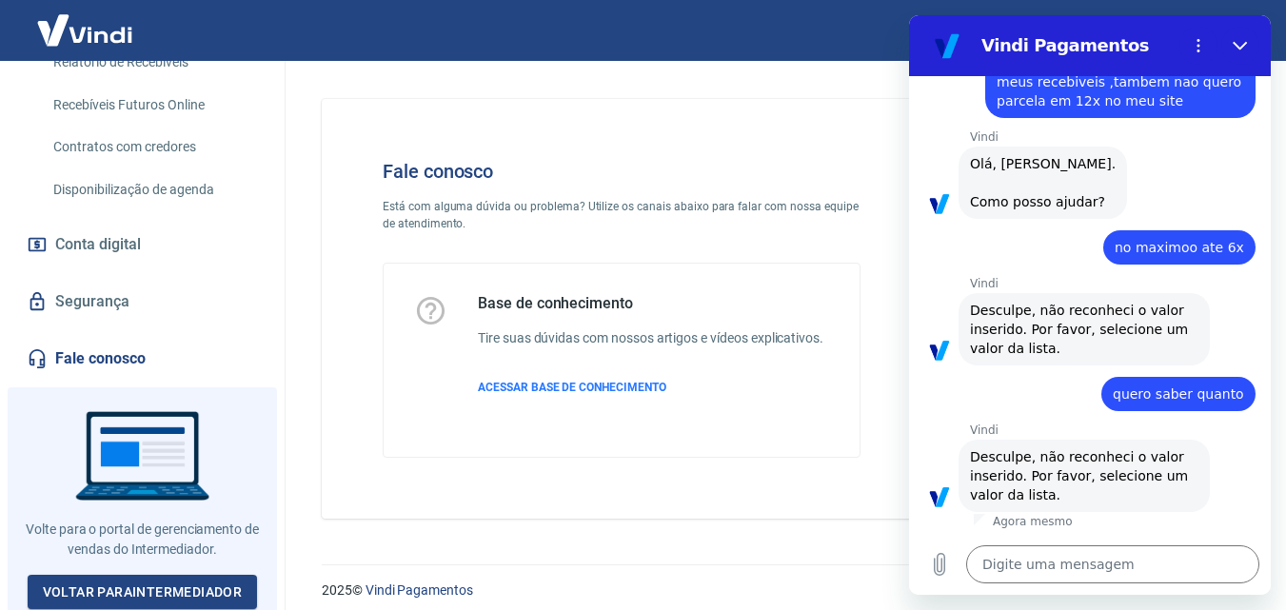
click at [117, 348] on link "Fale conosco" at bounding box center [142, 359] width 239 height 42
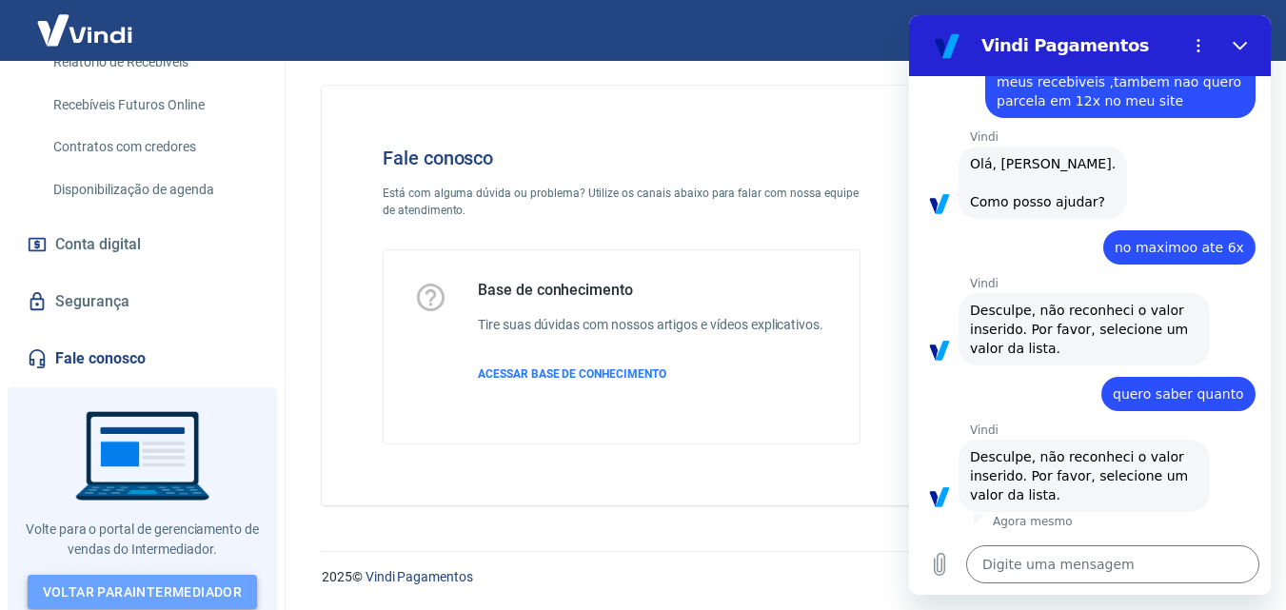
click at [137, 586] on link "Voltar para Intermediador" at bounding box center [143, 592] width 230 height 35
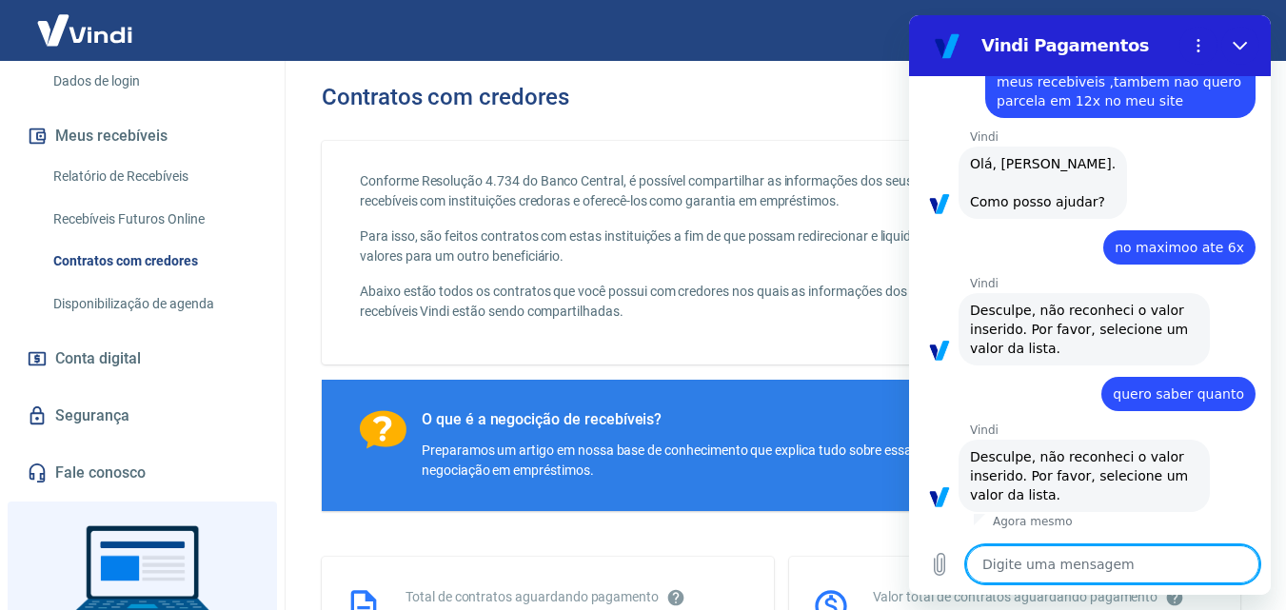
scroll to position [381, 0]
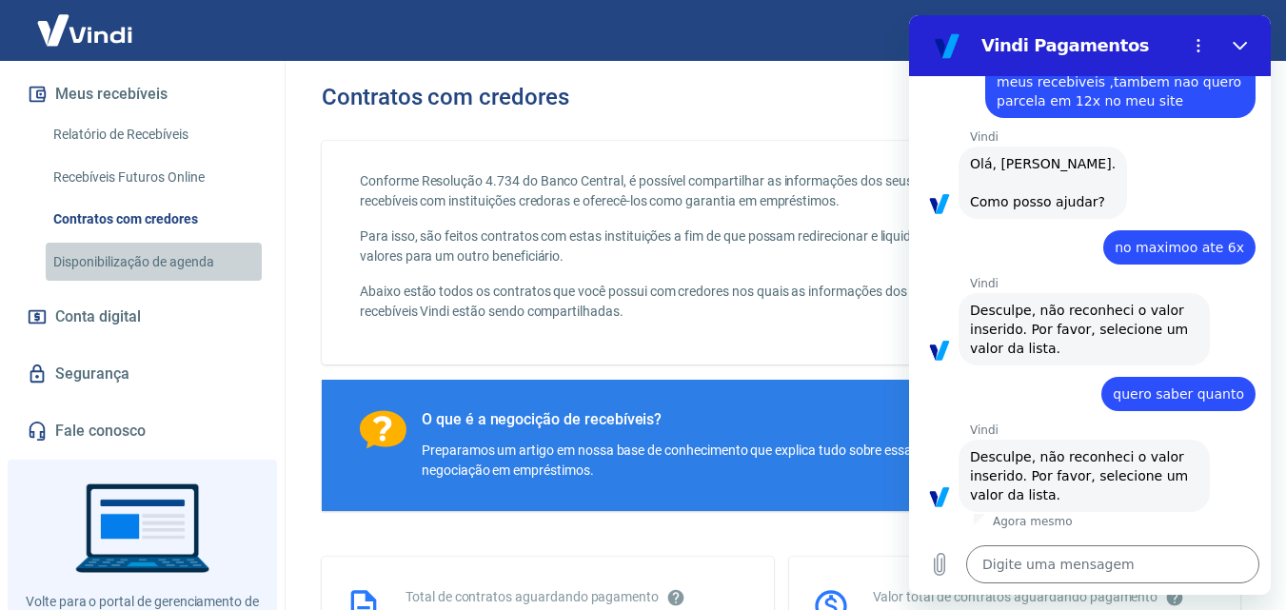
click at [165, 263] on link "Disponibilização de agenda" at bounding box center [154, 262] width 216 height 39
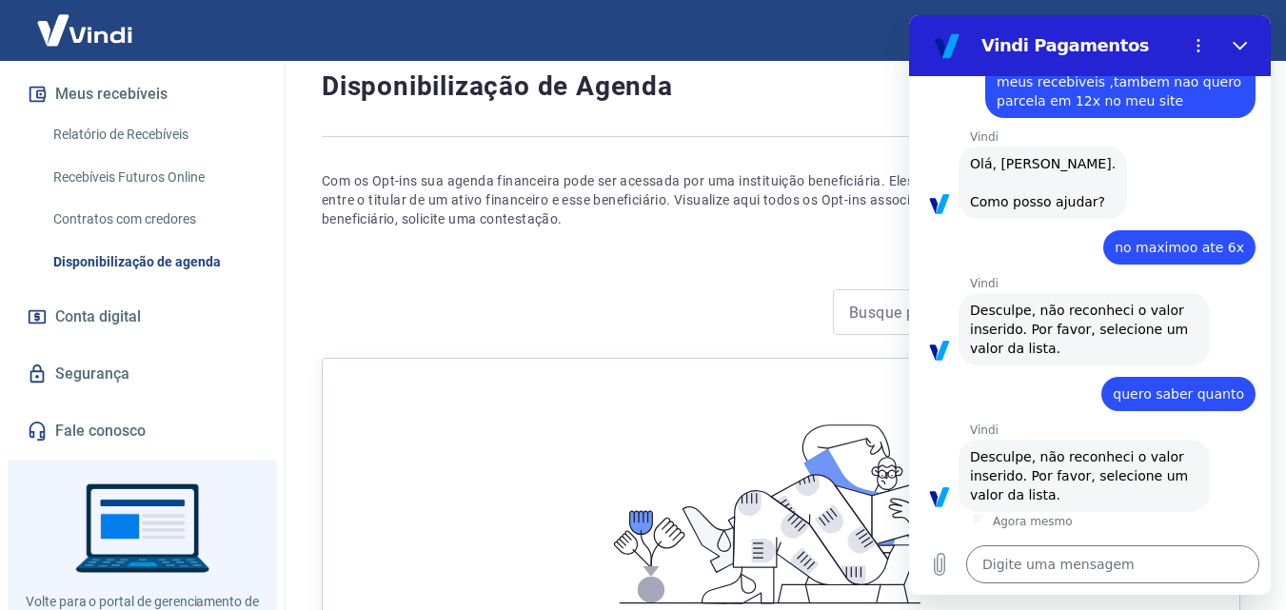
scroll to position [327, 0]
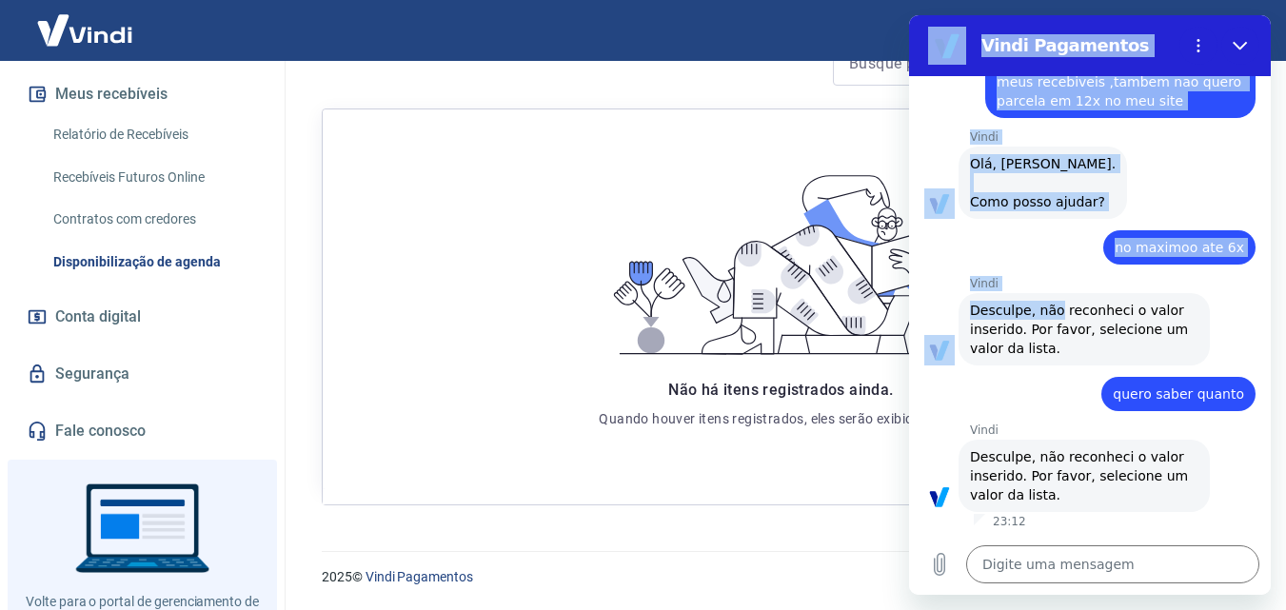
drag, startPoint x: 1053, startPoint y: 296, endPoint x: 604, endPoint y: 414, distance: 464.6
click at [909, 414] on html "Vindi Pagamentos 23:11 Web User 68c8c71e5e94774ea29f14a6 diz: oii gostaria de s…" at bounding box center [1090, 305] width 362 height 580
